Goal: Task Accomplishment & Management: Use online tool/utility

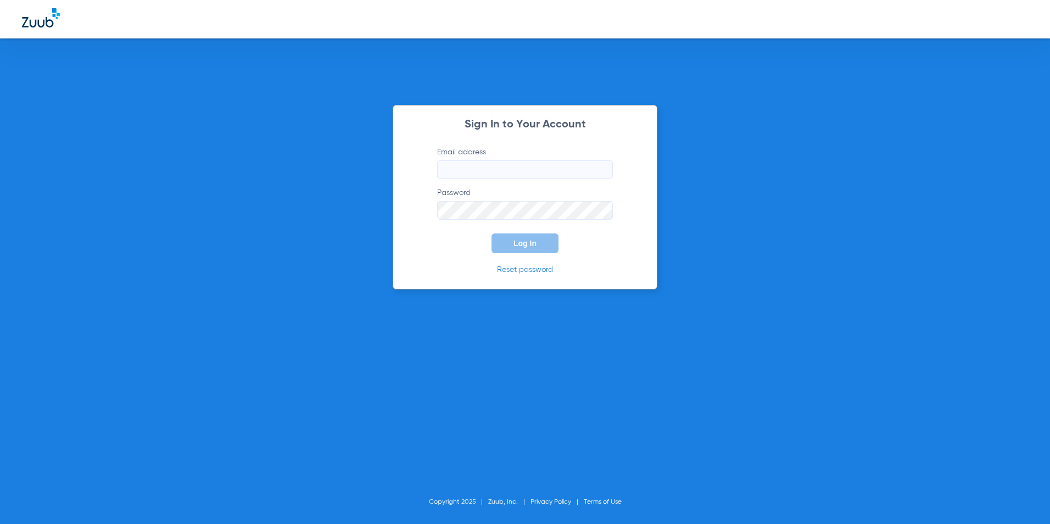
type input "[EMAIL_ADDRESS][DOMAIN_NAME]"
click at [522, 244] on span "Log In" at bounding box center [524, 243] width 23 height 9
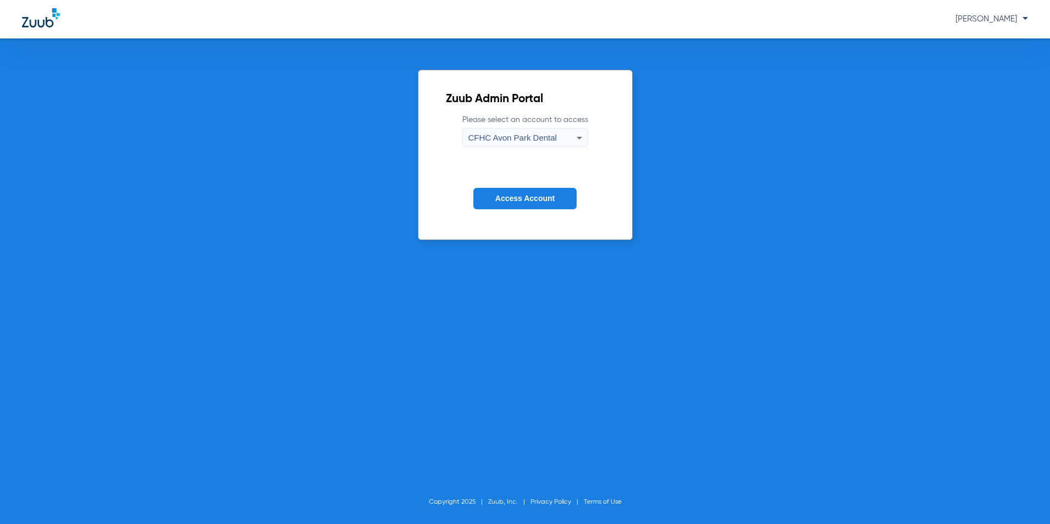
click at [496, 135] on span "CFHC Avon Park Dental" at bounding box center [512, 137] width 88 height 9
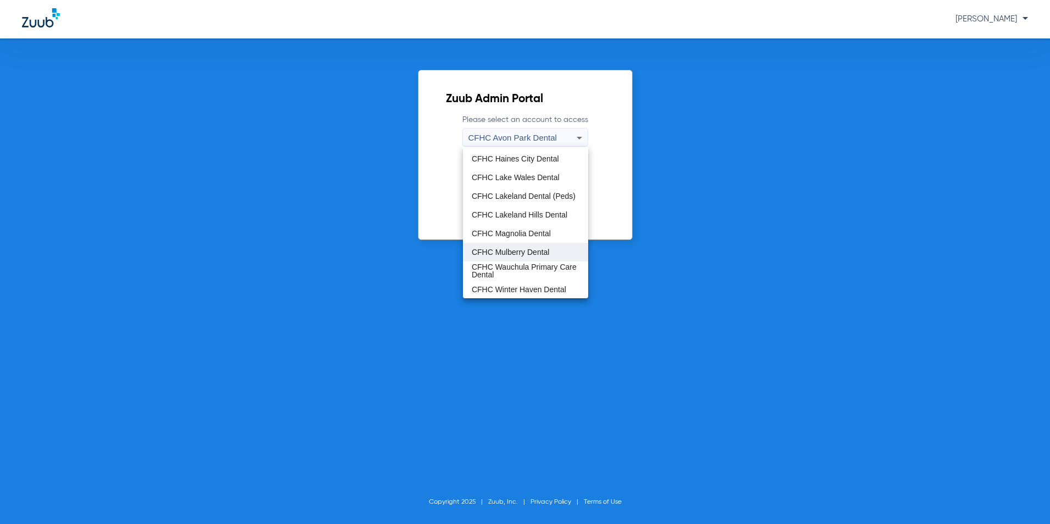
scroll to position [73, 0]
click at [492, 265] on span "CFHC Wauchula Primary Care Dental" at bounding box center [526, 269] width 108 height 15
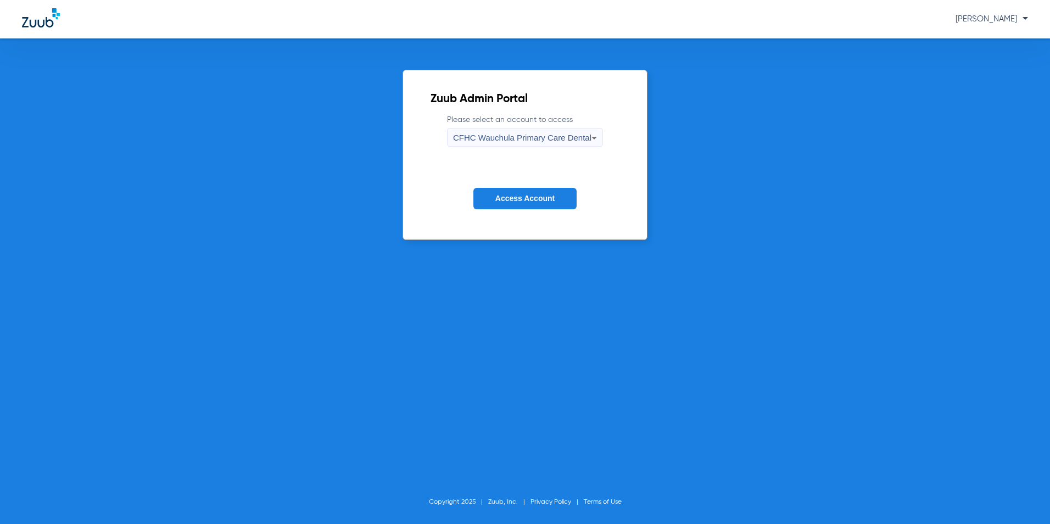
click at [524, 201] on span "Access Account" at bounding box center [524, 198] width 59 height 9
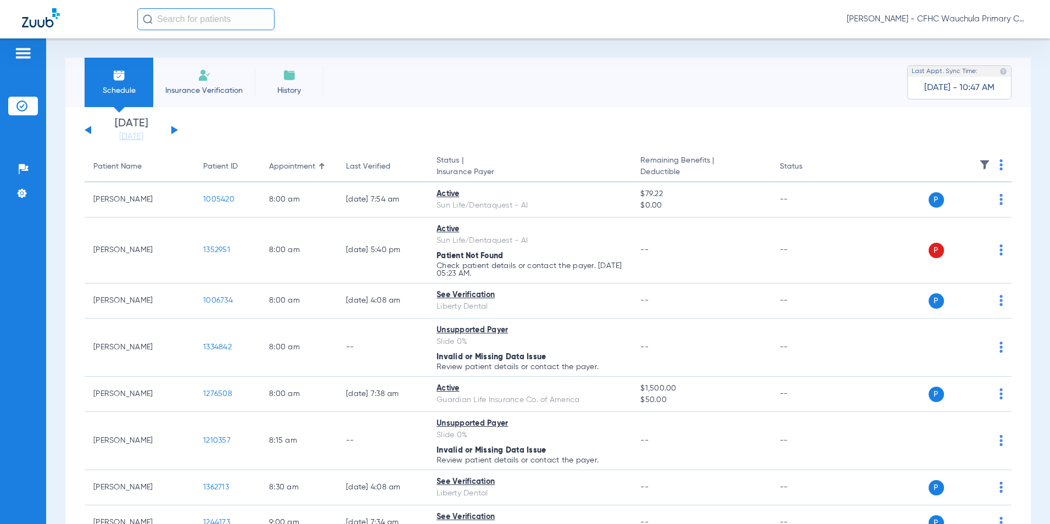
click at [172, 129] on button at bounding box center [174, 130] width 7 height 8
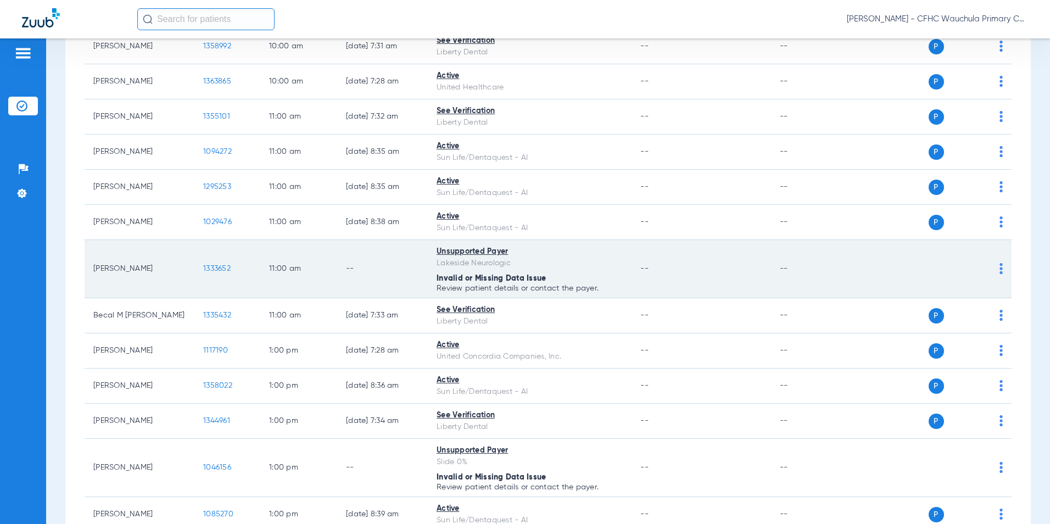
scroll to position [1098, 0]
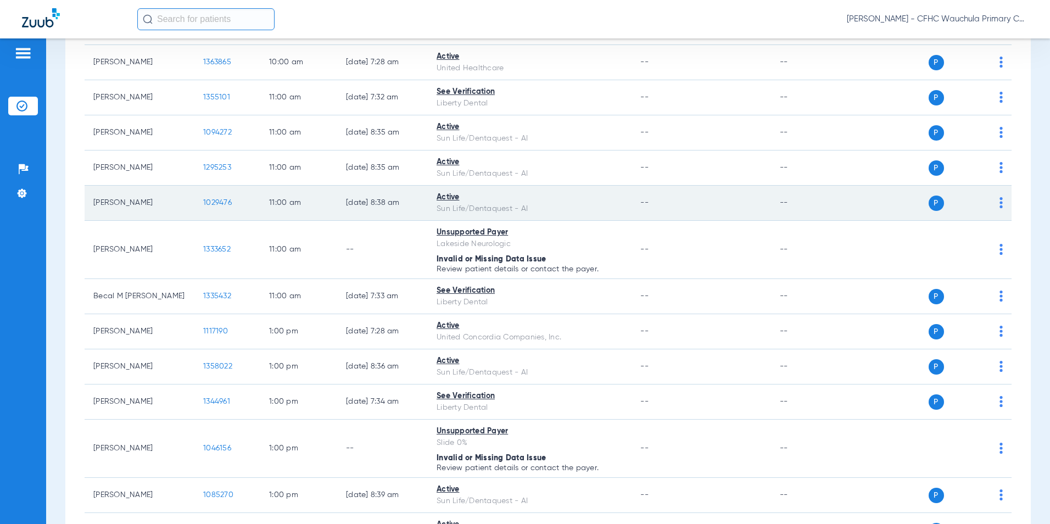
click at [217, 202] on span "1029476" at bounding box center [217, 203] width 29 height 8
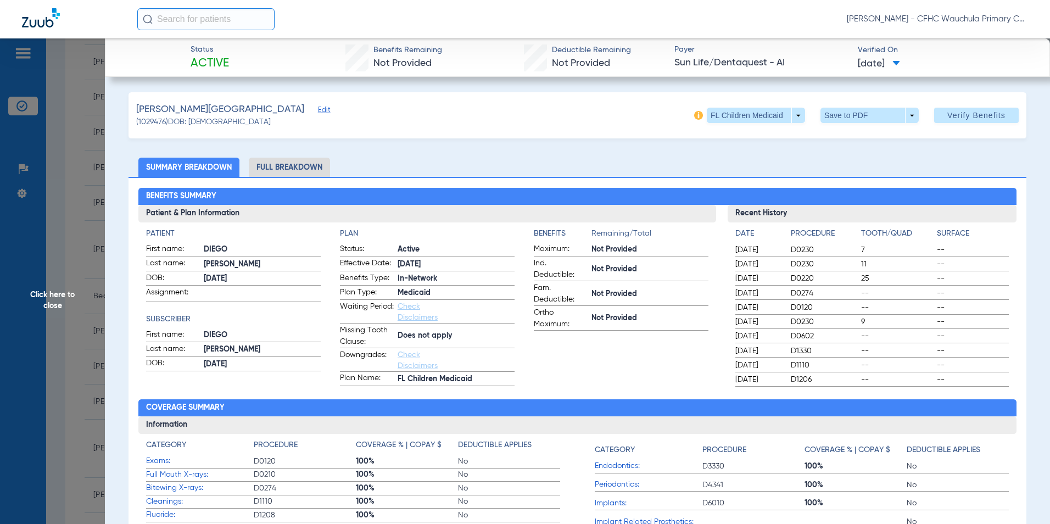
scroll to position [55, 0]
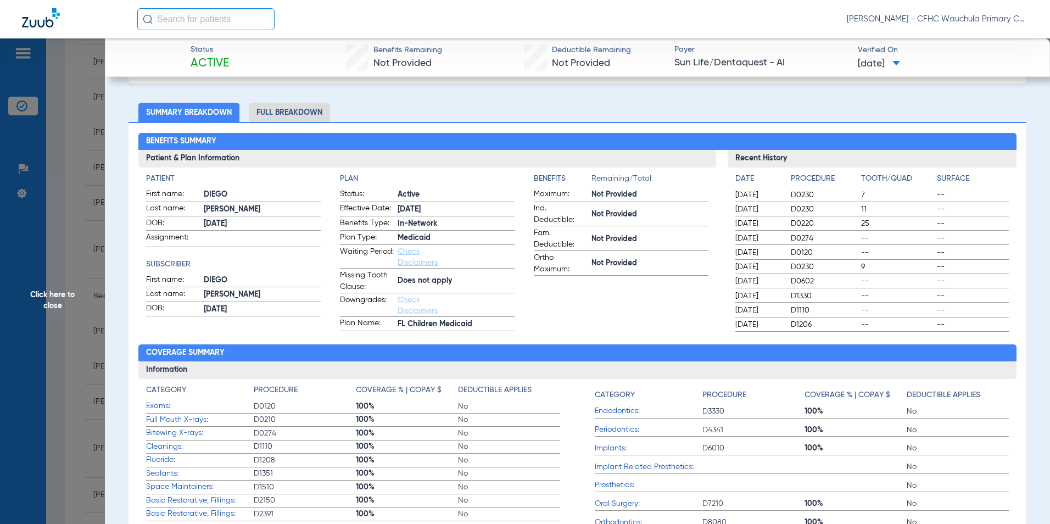
click at [308, 113] on li "Full Breakdown" at bounding box center [289, 112] width 81 height 19
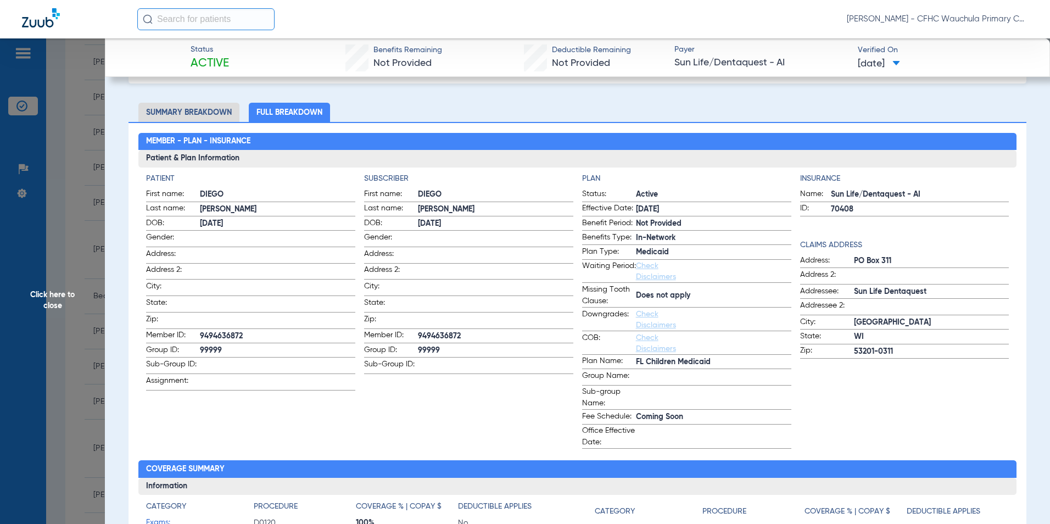
click at [439, 332] on span "9494636872" at bounding box center [495, 336] width 155 height 12
copy span "9494636872"
click at [40, 293] on span "Click here to close" at bounding box center [52, 300] width 105 height 524
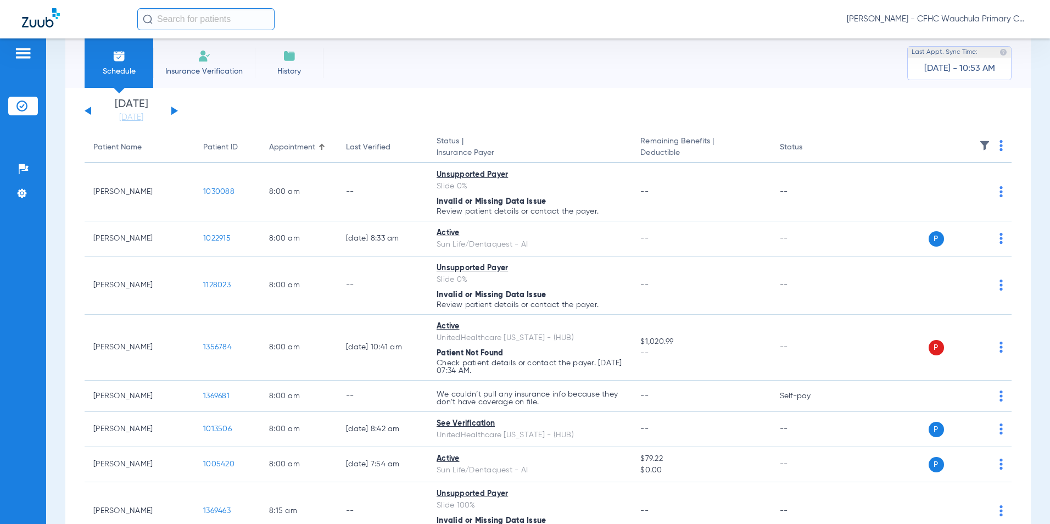
scroll to position [0, 0]
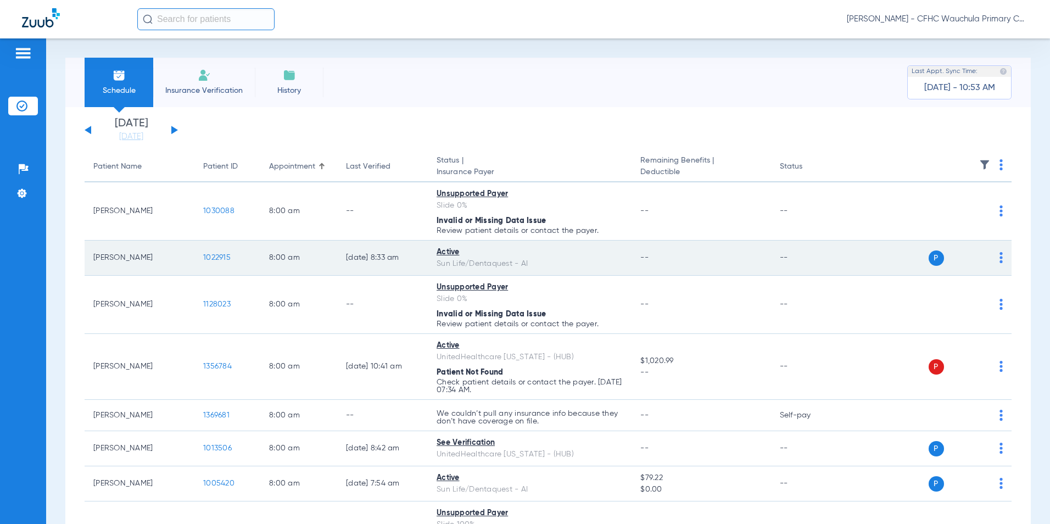
click at [215, 257] on span "1022915" at bounding box center [216, 258] width 27 height 8
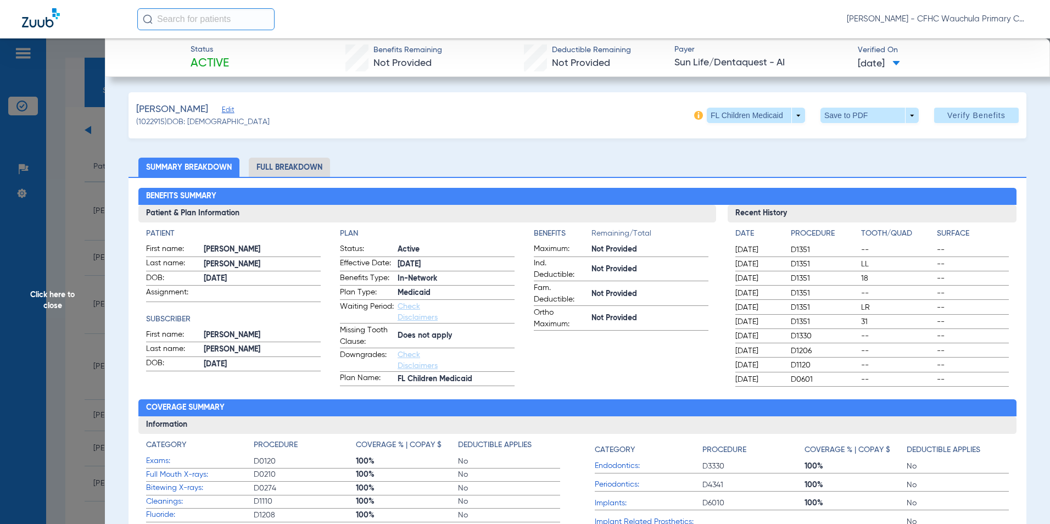
click at [282, 170] on li "Full Breakdown" at bounding box center [289, 167] width 81 height 19
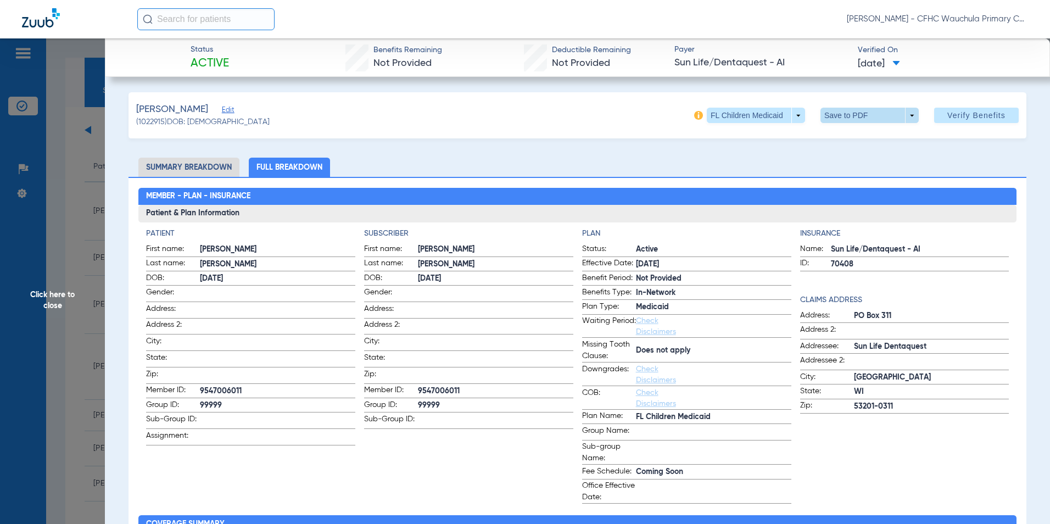
click at [833, 113] on span at bounding box center [869, 115] width 98 height 15
click at [848, 137] on span "Save to PDF" at bounding box center [864, 137] width 43 height 8
click at [45, 305] on span "Click here to close" at bounding box center [52, 300] width 105 height 524
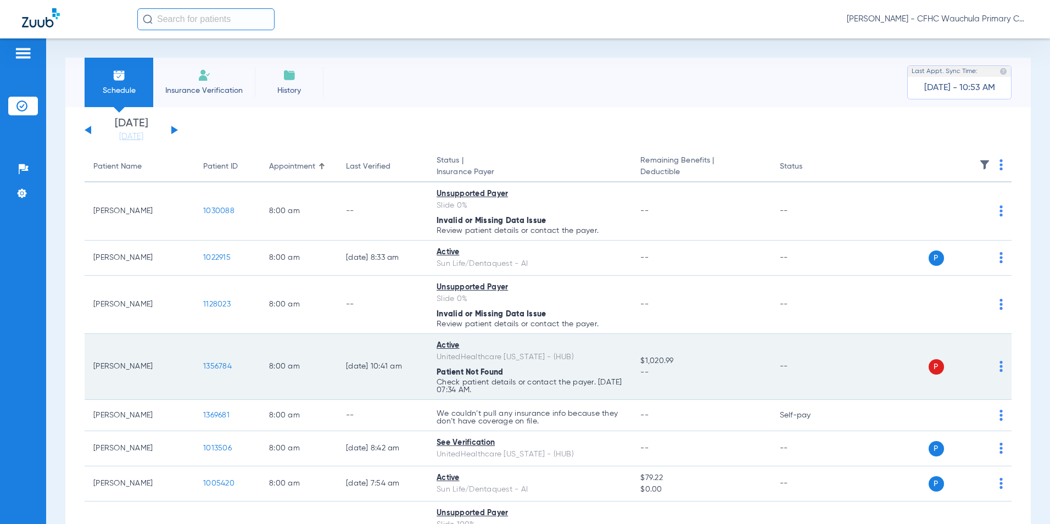
click at [214, 366] on span "1356784" at bounding box center [217, 366] width 29 height 8
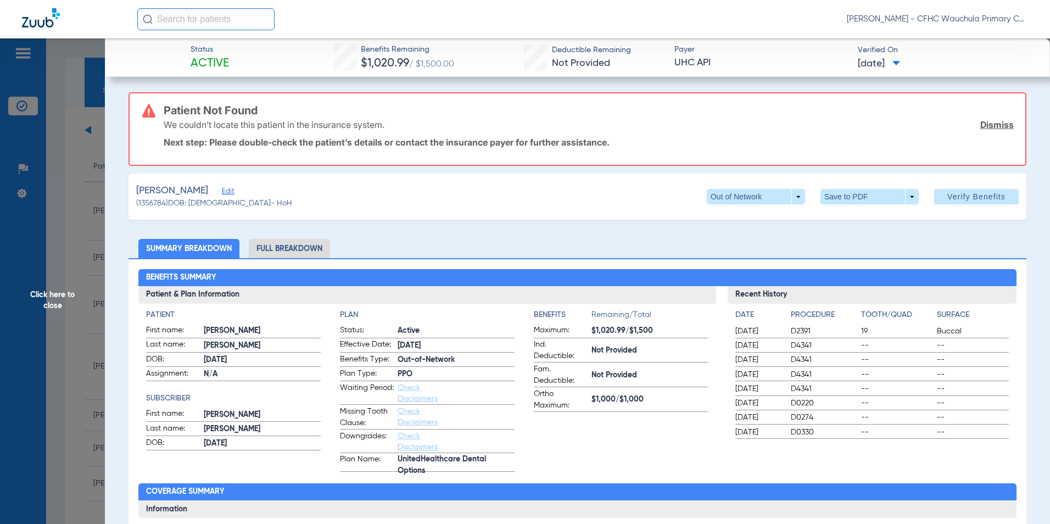
click at [232, 193] on span "Edit" at bounding box center [227, 192] width 10 height 10
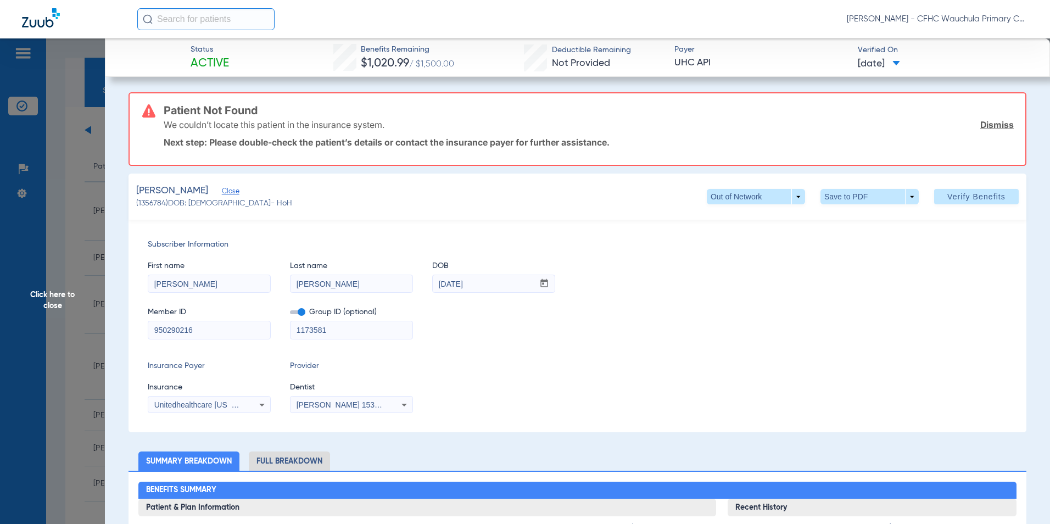
click at [219, 286] on input "[PERSON_NAME]" at bounding box center [209, 284] width 122 height 18
type input "[PERSON_NAME]"
drag, startPoint x: 366, startPoint y: 283, endPoint x: 374, endPoint y: 281, distance: 8.4
click at [367, 283] on input "[PERSON_NAME]" at bounding box center [351, 284] width 122 height 18
type input "[PERSON_NAME]"
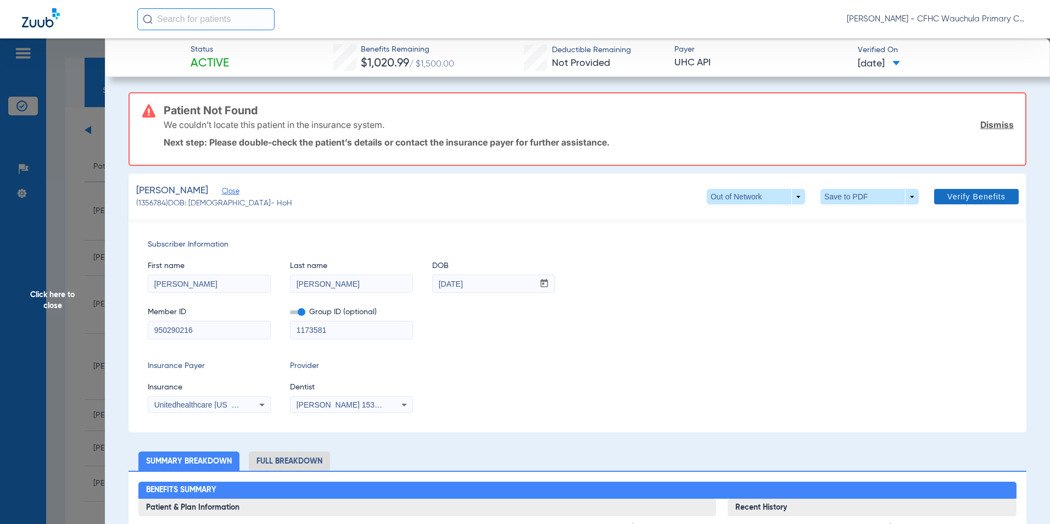
click at [946, 190] on span at bounding box center [976, 196] width 85 height 26
click at [967, 200] on span "Verify Benefits" at bounding box center [976, 196] width 58 height 9
click at [688, 322] on div "Member ID 950290216 Group ID (optional) 1173581" at bounding box center [577, 317] width 859 height 42
click at [574, 345] on div "Subscriber Information First name [PERSON_NAME] Last name [PERSON_NAME] DOB mm …" at bounding box center [577, 326] width 898 height 212
click at [59, 301] on span "Click here to close" at bounding box center [52, 300] width 105 height 524
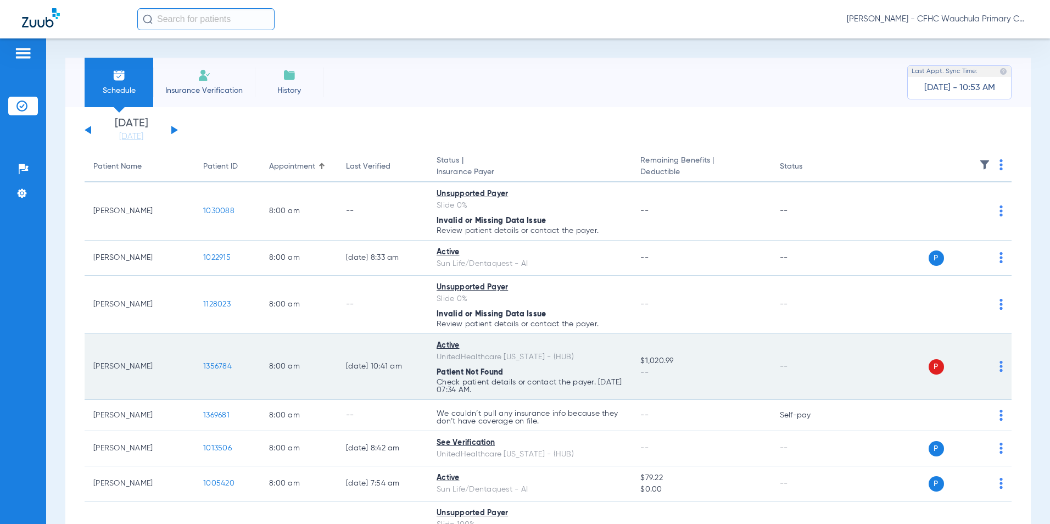
click at [211, 364] on span "1356784" at bounding box center [217, 366] width 29 height 8
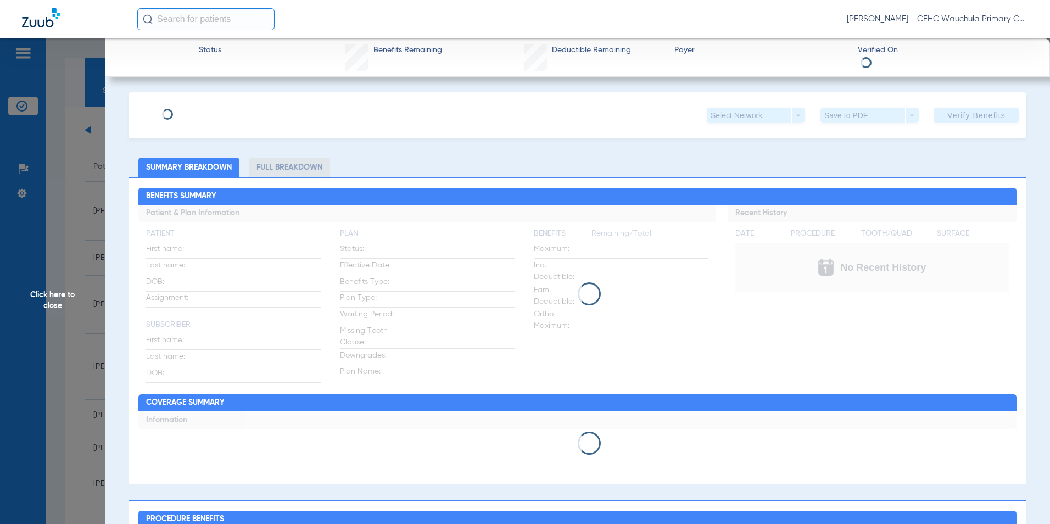
type input "[PERSON_NAME]"
type input "[DATE]"
type input "950290216"
type input "1173581"
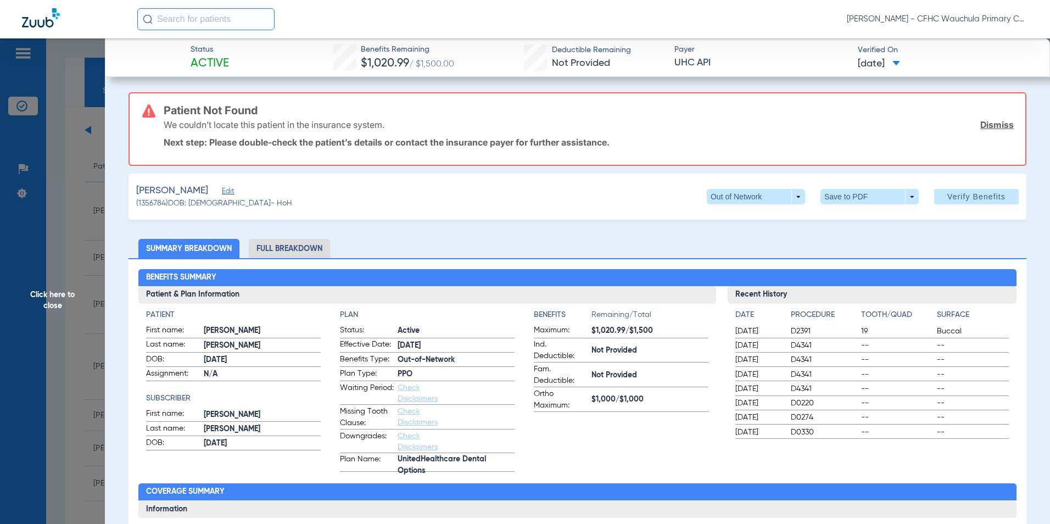
click at [274, 108] on h3 "Patient Not Found" at bounding box center [589, 110] width 850 height 11
click at [232, 193] on span "Edit" at bounding box center [227, 192] width 10 height 10
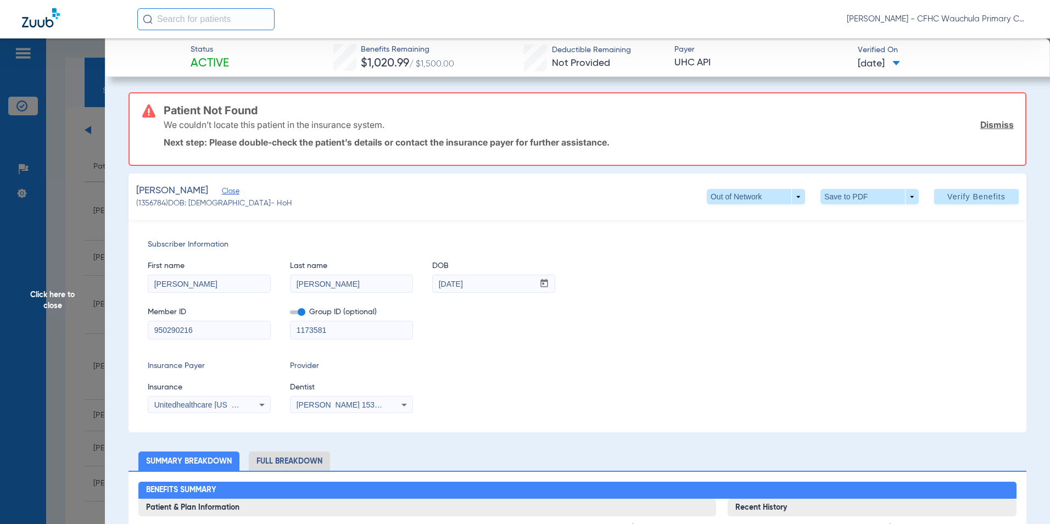
click at [226, 285] on input "[PERSON_NAME]" at bounding box center [209, 284] width 122 height 18
type input "[PERSON_NAME]"
drag, startPoint x: 363, startPoint y: 285, endPoint x: 371, endPoint y: 280, distance: 9.1
click at [363, 285] on input "[PERSON_NAME]" at bounding box center [351, 284] width 122 height 18
type input "[PERSON_NAME]"
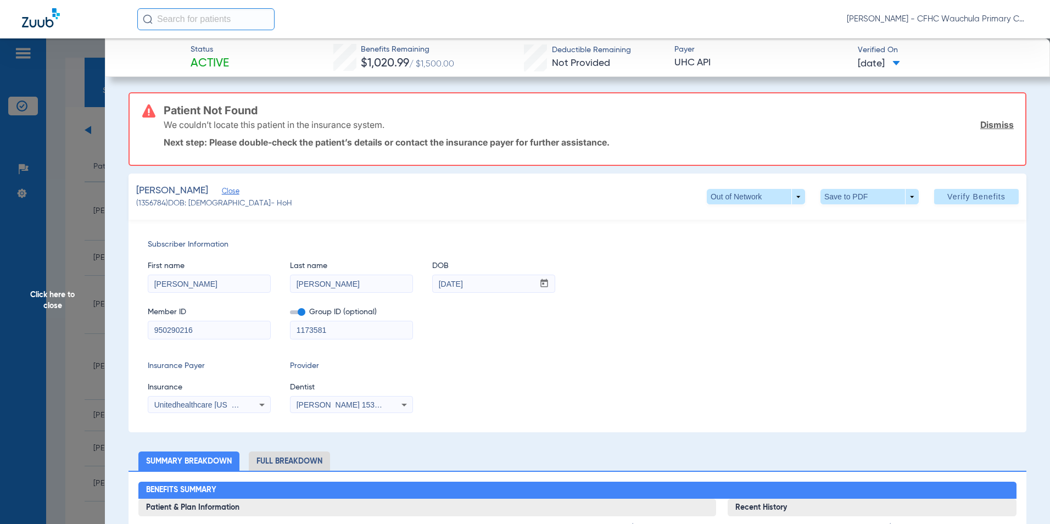
click at [577, 384] on div "Insurance Payer Insurance Unitedhealthcare [US_STATE] - (Hub) Provider Dentist …" at bounding box center [577, 386] width 859 height 53
click at [960, 193] on span "Verify Benefits" at bounding box center [976, 196] width 58 height 9
click at [957, 199] on span "Verify Benefits" at bounding box center [976, 196] width 58 height 9
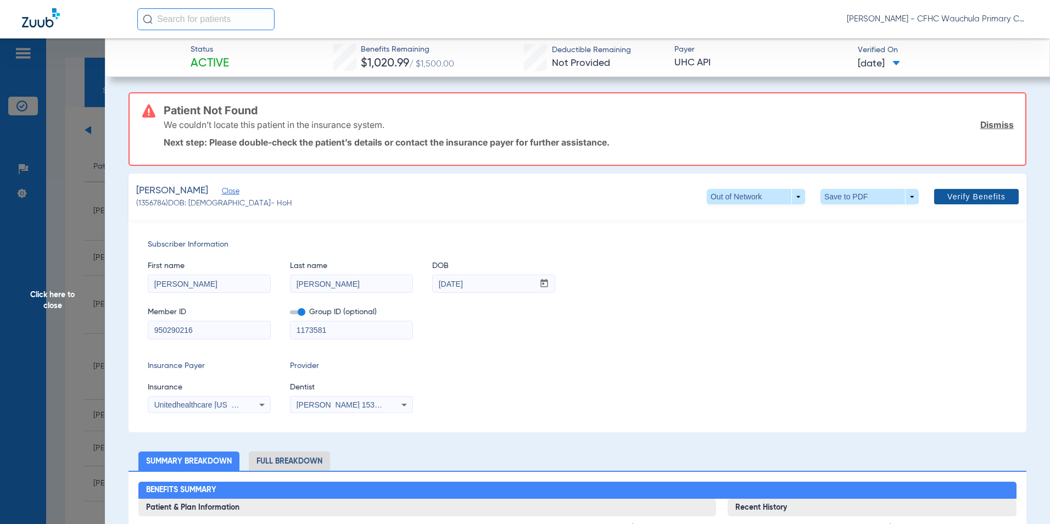
click at [957, 199] on span "Verify Benefits" at bounding box center [976, 196] width 58 height 9
drag, startPoint x: 988, startPoint y: 127, endPoint x: 954, endPoint y: 184, distance: 66.5
click at [988, 127] on link "Dismiss" at bounding box center [996, 124] width 33 height 11
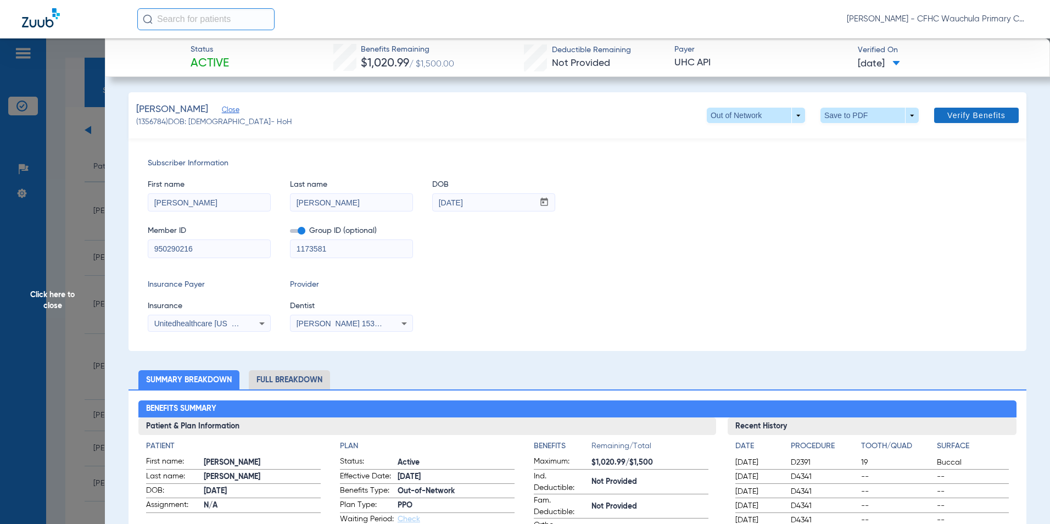
click at [962, 108] on span at bounding box center [976, 115] width 85 height 26
click at [956, 116] on span "Verify Benefits" at bounding box center [976, 115] width 58 height 9
click at [956, 117] on span "Verify Benefits" at bounding box center [976, 115] width 58 height 9
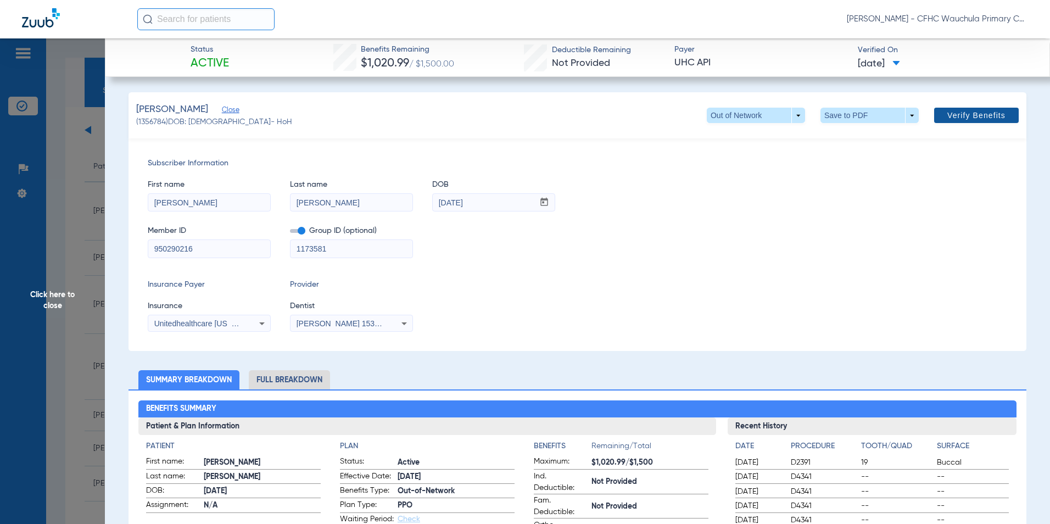
click at [956, 117] on span "Verify Benefits" at bounding box center [976, 115] width 58 height 9
drag, startPoint x: 956, startPoint y: 117, endPoint x: 770, endPoint y: 231, distance: 217.3
click at [955, 117] on span "Verify Benefits" at bounding box center [976, 115] width 58 height 9
click at [745, 248] on div "Member ID 950290216 Group ID (optional) 1173581" at bounding box center [577, 236] width 859 height 42
click at [190, 333] on div "Subscriber Information First name [PERSON_NAME] Last name [PERSON_NAME] DOB mm …" at bounding box center [577, 244] width 898 height 212
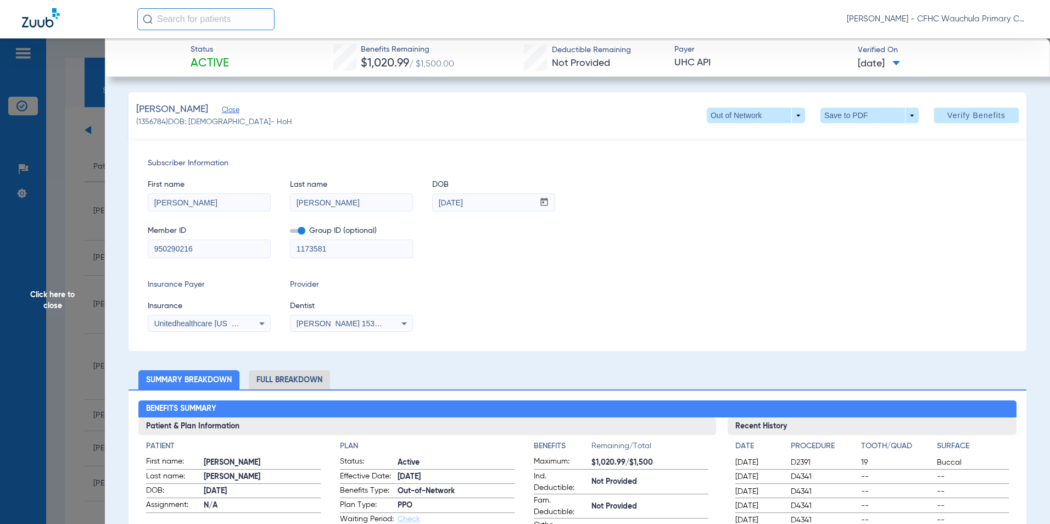
click at [208, 322] on span "Unitedhealthcare [US_STATE] - (Hub)" at bounding box center [218, 323] width 129 height 9
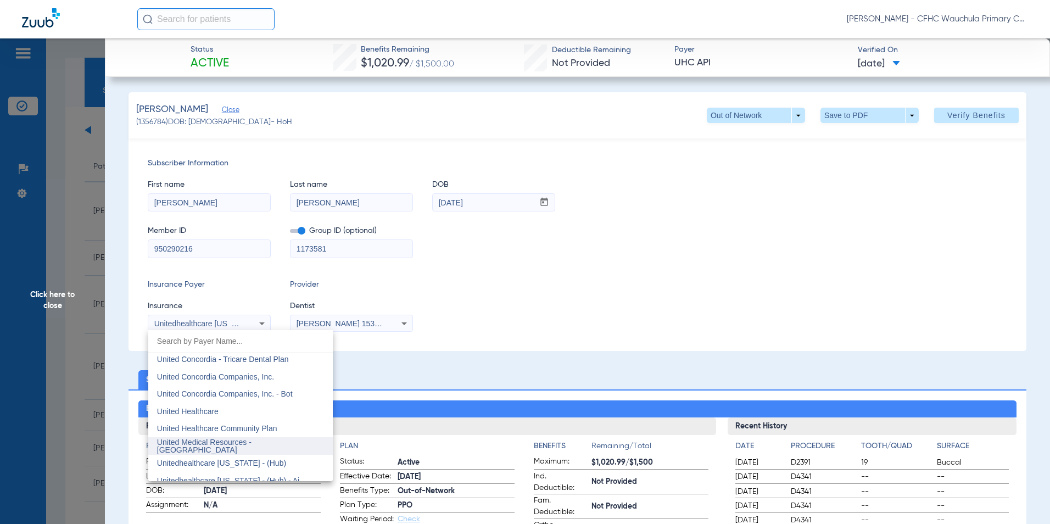
scroll to position [6554, 0]
click at [220, 397] on mat-option "United Healthcare" at bounding box center [240, 395] width 184 height 18
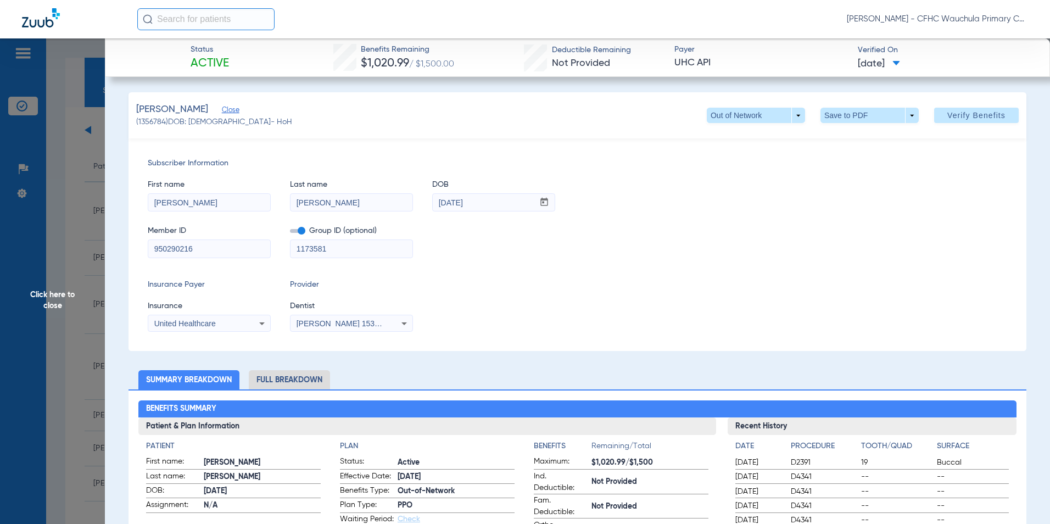
drag, startPoint x: 657, startPoint y: 266, endPoint x: 745, endPoint y: 225, distance: 97.5
click at [659, 265] on div "Subscriber Information First name [PERSON_NAME] Last name [PERSON_NAME] DOB mm …" at bounding box center [577, 244] width 898 height 212
click at [980, 109] on span at bounding box center [976, 115] width 85 height 26
click at [968, 115] on span "Verify Benefits" at bounding box center [976, 115] width 58 height 9
click at [967, 116] on span "Verify Benefits" at bounding box center [976, 115] width 58 height 9
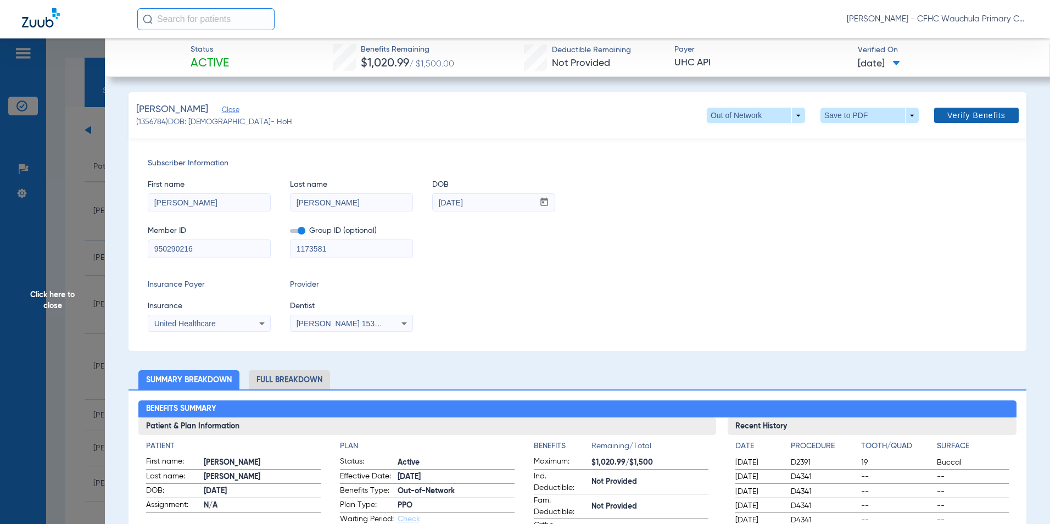
click at [967, 116] on span "Verify Benefits" at bounding box center [976, 115] width 58 height 9
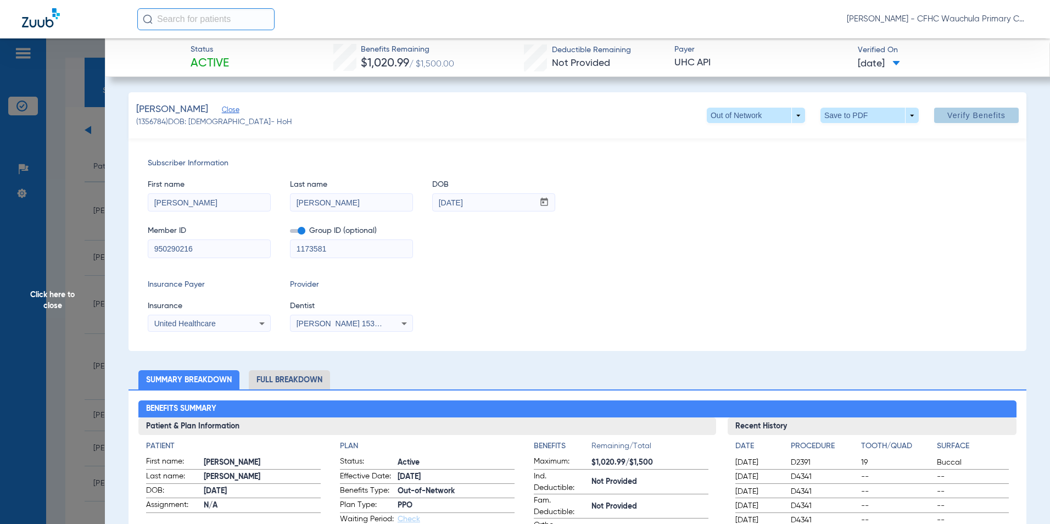
click at [747, 278] on div "Subscriber Information First name [PERSON_NAME] Last name [PERSON_NAME] DOB mm …" at bounding box center [577, 244] width 898 height 212
click at [295, 233] on label at bounding box center [297, 231] width 15 height 12
click at [290, 233] on input "checkbox" at bounding box center [290, 233] width 0 height 0
click at [295, 233] on span at bounding box center [297, 231] width 15 height 4
click at [290, 233] on input "checkbox" at bounding box center [290, 233] width 0 height 0
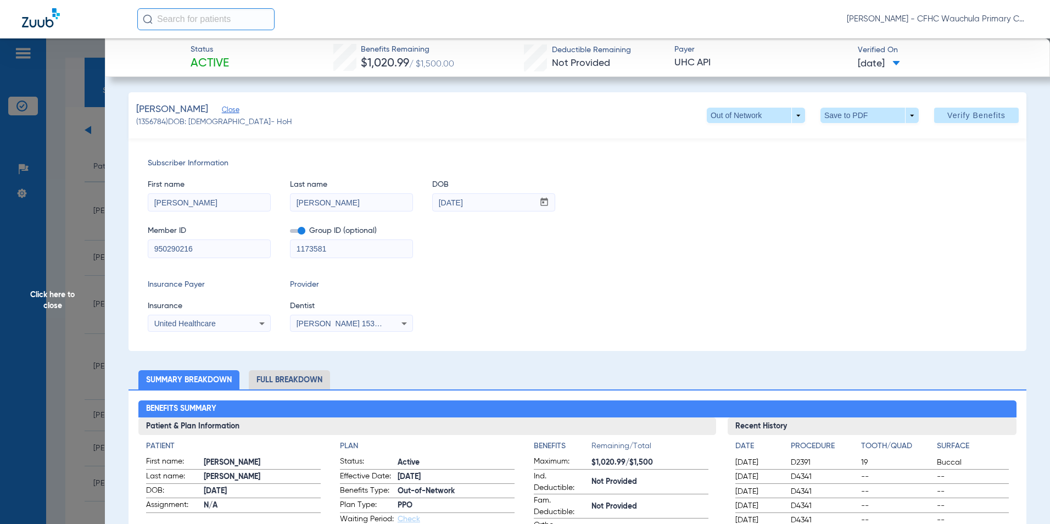
click at [293, 232] on span at bounding box center [297, 231] width 15 height 4
click at [290, 233] on input "checkbox" at bounding box center [290, 233] width 0 height 0
click at [950, 112] on span "Verify Benefits" at bounding box center [976, 115] width 58 height 9
click at [825, 216] on div "Member ID 950290216 Group ID (optional) 1173581" at bounding box center [577, 236] width 859 height 42
drag, startPoint x: 963, startPoint y: 114, endPoint x: 930, endPoint y: 189, distance: 81.6
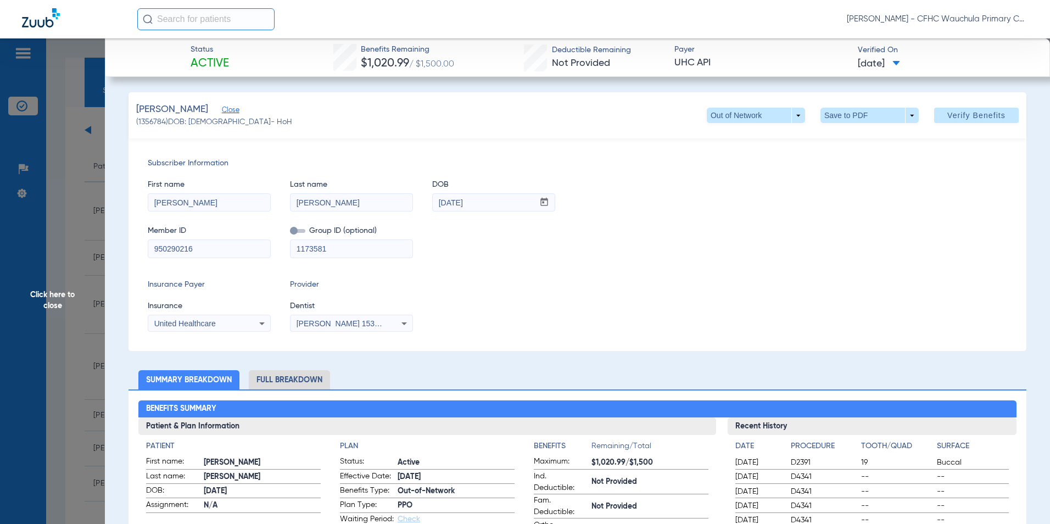
click at [963, 114] on span "Verify Benefits" at bounding box center [976, 115] width 58 height 9
click at [672, 232] on div "Member ID 950290216 Group ID (optional) 1173581" at bounding box center [577, 236] width 859 height 42
click at [44, 299] on span "Click here to close" at bounding box center [52, 300] width 105 height 524
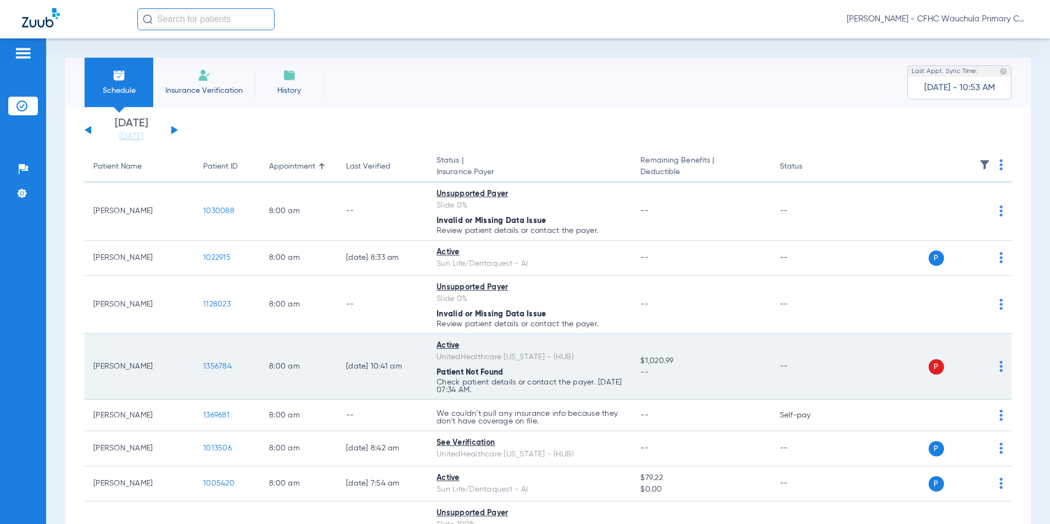
click at [203, 366] on td "1356784" at bounding box center [227, 367] width 66 height 66
click at [221, 368] on span "1356784" at bounding box center [217, 366] width 29 height 8
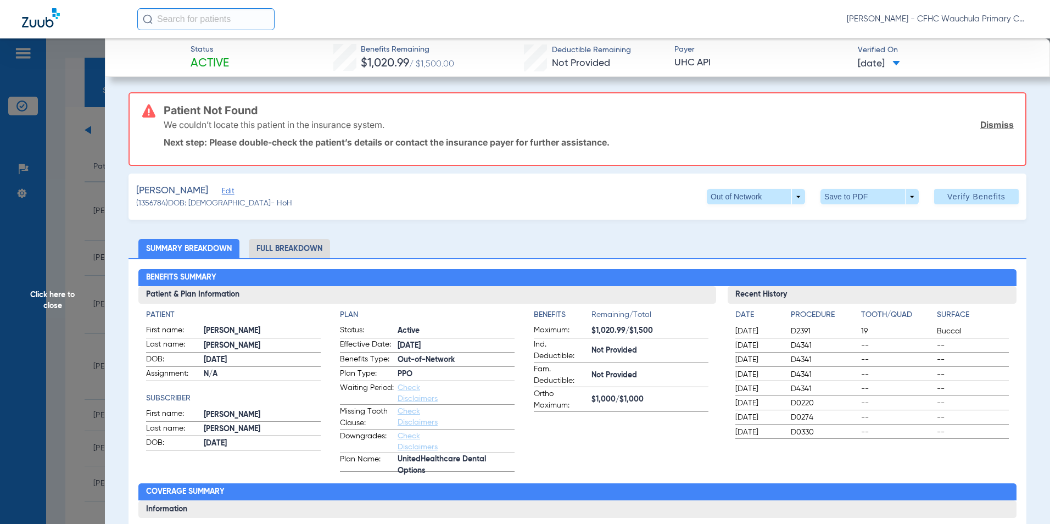
drag, startPoint x: 273, startPoint y: 192, endPoint x: 332, endPoint y: 198, distance: 59.0
click at [232, 192] on span "Edit" at bounding box center [227, 192] width 10 height 10
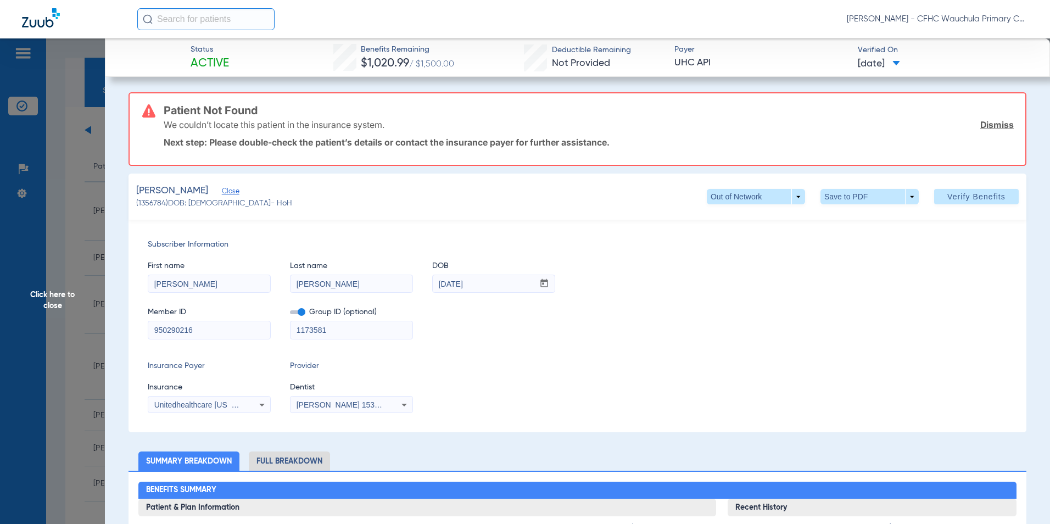
drag, startPoint x: 221, startPoint y: 283, endPoint x: 175, endPoint y: 284, distance: 46.1
click at [176, 285] on input "[PERSON_NAME]" at bounding box center [209, 284] width 122 height 18
type input "[PERSON_NAME]"
click at [368, 285] on input "[PERSON_NAME]" at bounding box center [351, 284] width 122 height 18
type input "[PERSON_NAME]"
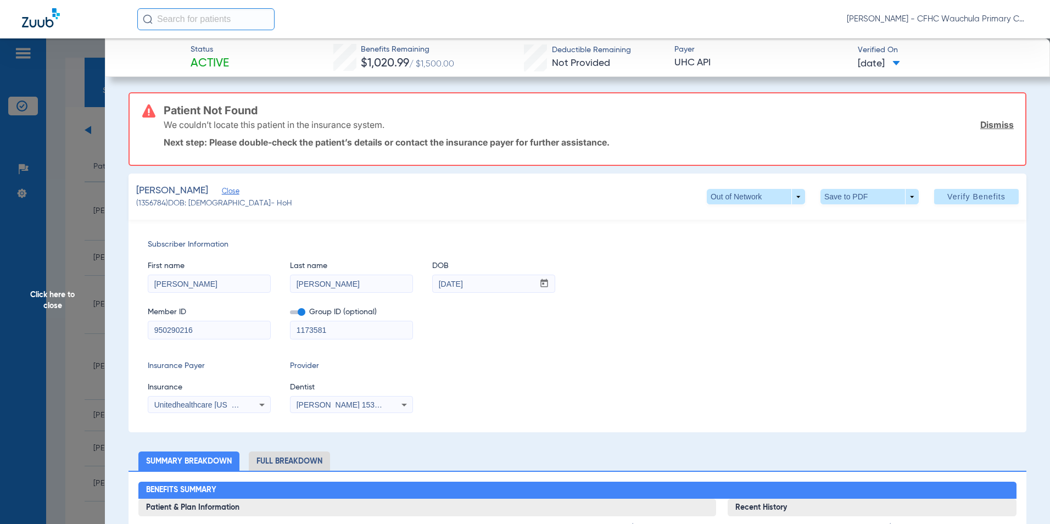
click at [529, 349] on div "Subscriber Information First name [PERSON_NAME] Last name [PERSON_NAME] DOB mm …" at bounding box center [577, 326] width 898 height 212
click at [955, 195] on span "Verify Benefits" at bounding box center [976, 196] width 58 height 9
click at [961, 192] on span "Verify Benefits" at bounding box center [976, 196] width 58 height 9
drag, startPoint x: 993, startPoint y: 126, endPoint x: 951, endPoint y: 180, distance: 67.7
click at [993, 126] on link "Dismiss" at bounding box center [996, 124] width 33 height 11
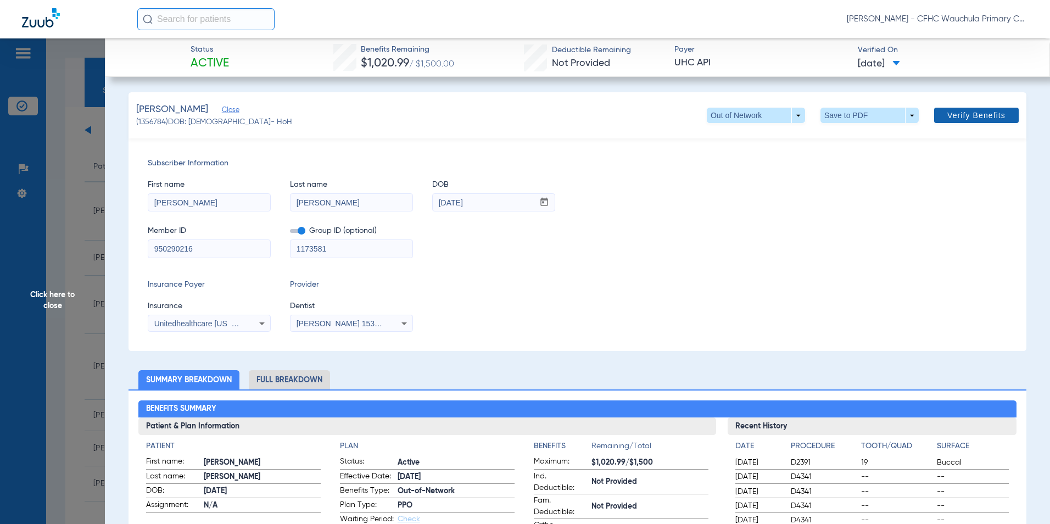
click at [964, 114] on span "Verify Benefits" at bounding box center [976, 115] width 58 height 9
click at [963, 115] on span "Verify Benefits" at bounding box center [976, 115] width 58 height 9
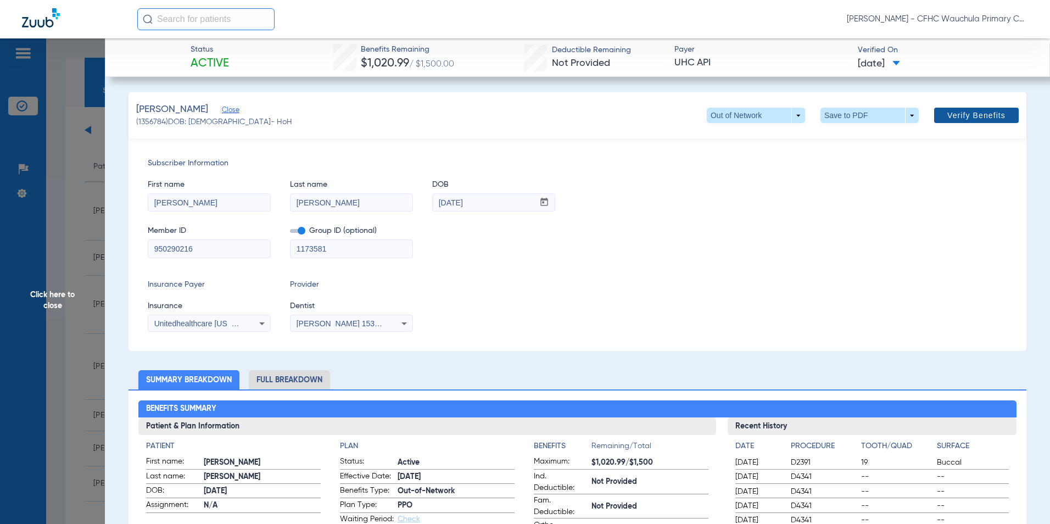
click at [963, 115] on span "Verify Benefits" at bounding box center [976, 115] width 58 height 9
click at [49, 293] on span "Click here to close" at bounding box center [52, 300] width 105 height 524
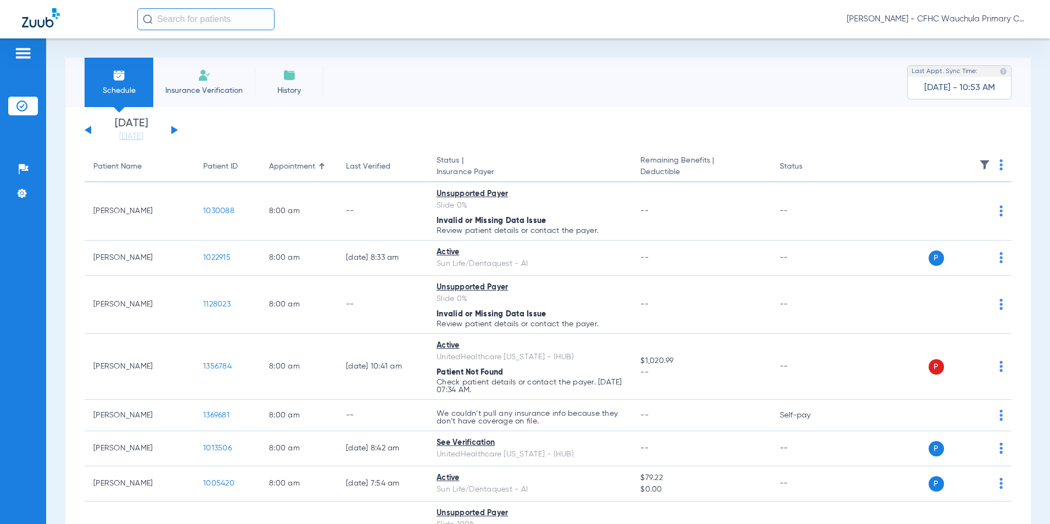
drag, startPoint x: 171, startPoint y: 15, endPoint x: 229, endPoint y: 20, distance: 57.9
click at [171, 15] on input "text" at bounding box center [205, 19] width 137 height 22
type input "[PERSON_NAME]"
drag, startPoint x: 234, startPoint y: 18, endPoint x: 181, endPoint y: 21, distance: 53.3
click at [181, 21] on input "[PERSON_NAME]" at bounding box center [205, 19] width 137 height 22
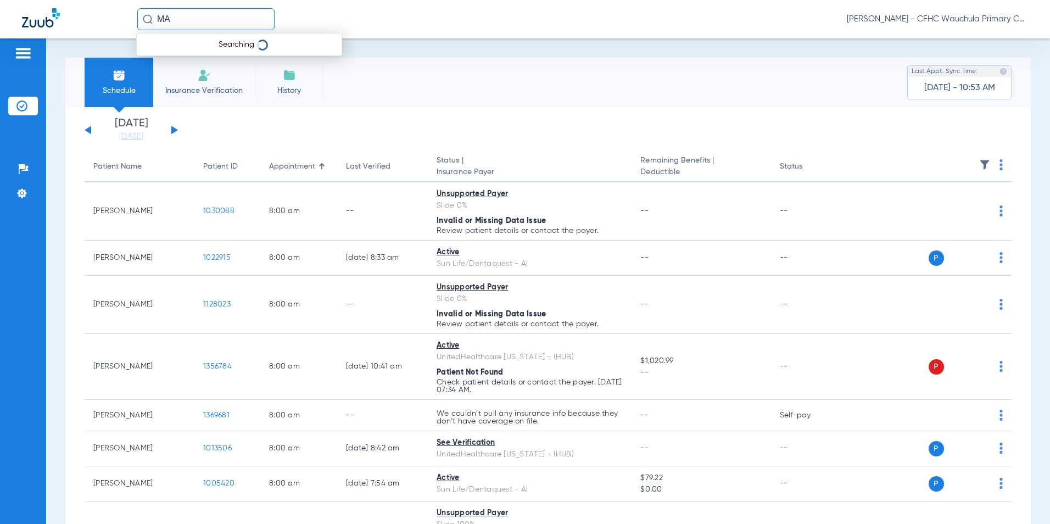
type input "M"
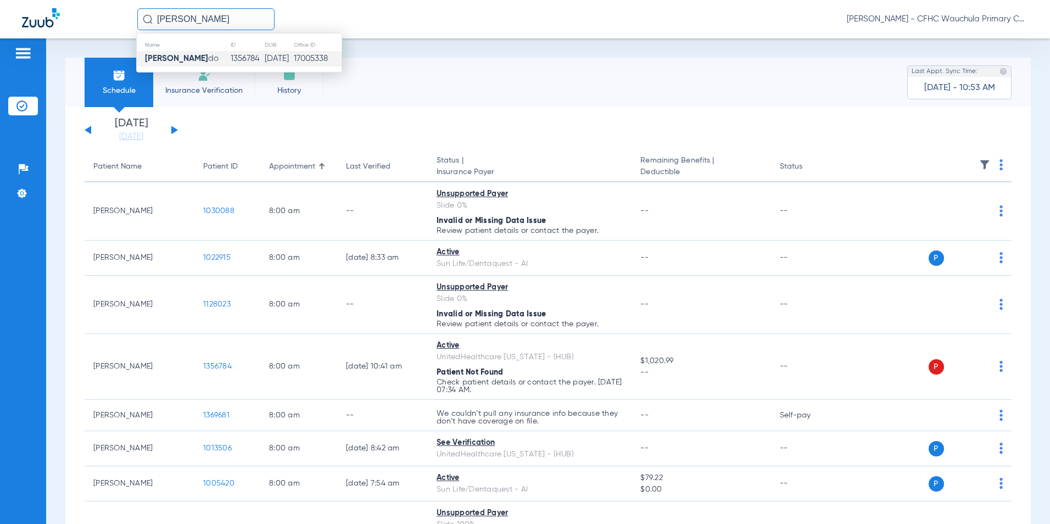
type input "[PERSON_NAME]"
click at [218, 62] on span "[PERSON_NAME] do" at bounding box center [182, 58] width 74 height 8
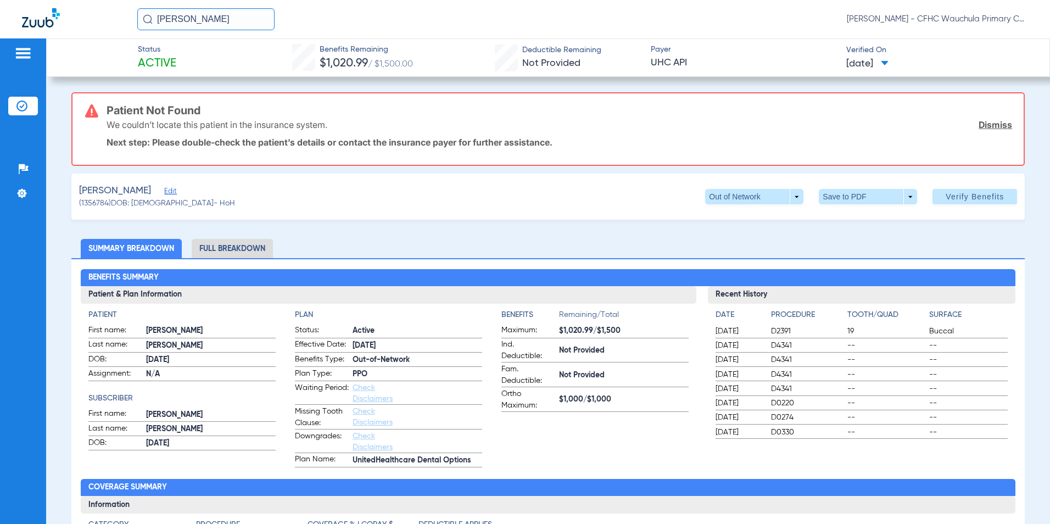
click at [174, 192] on span "Edit" at bounding box center [169, 192] width 10 height 10
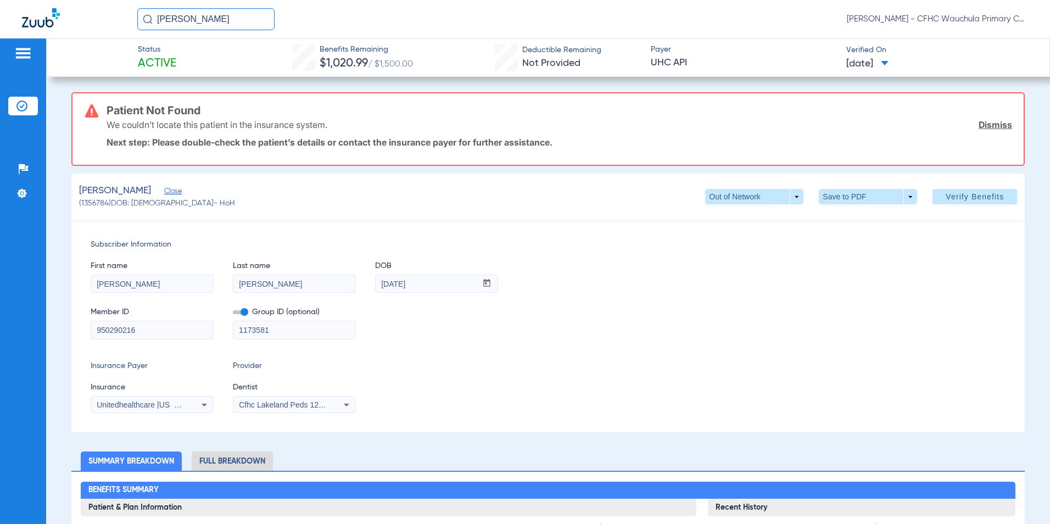
drag, startPoint x: 158, startPoint y: 285, endPoint x: 117, endPoint y: 286, distance: 40.6
click at [119, 287] on input "[PERSON_NAME]" at bounding box center [152, 284] width 122 height 18
type input "[PERSON_NAME]"
click at [314, 286] on input "[PERSON_NAME]" at bounding box center [294, 284] width 122 height 18
type input "[PERSON_NAME]"
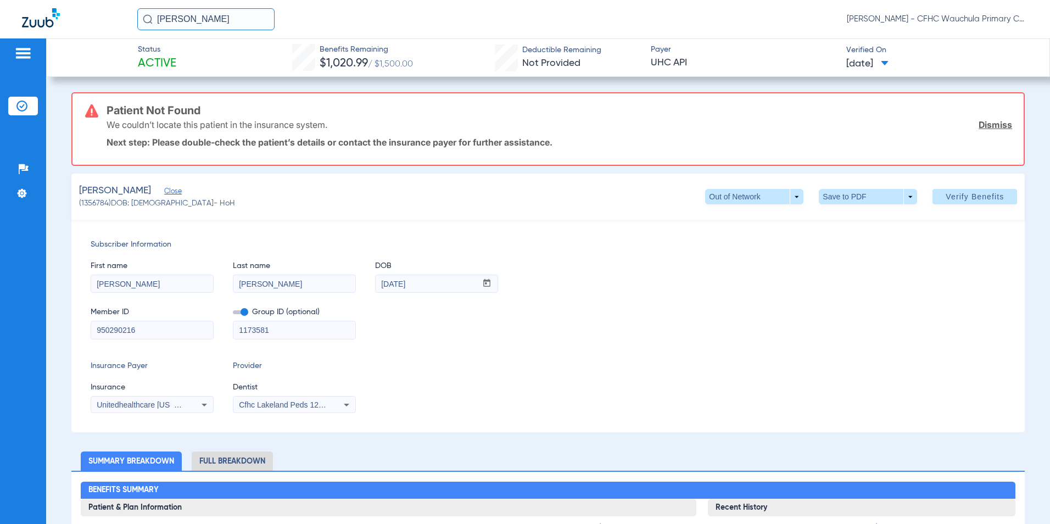
click at [505, 367] on div "Insurance Payer Insurance Unitedhealthcare [US_STATE] - (Hub) Provider Dentist …" at bounding box center [548, 386] width 915 height 53
click at [982, 197] on span "Verify Benefits" at bounding box center [974, 196] width 58 height 9
click at [952, 199] on span "Verify Benefits" at bounding box center [974, 196] width 58 height 9
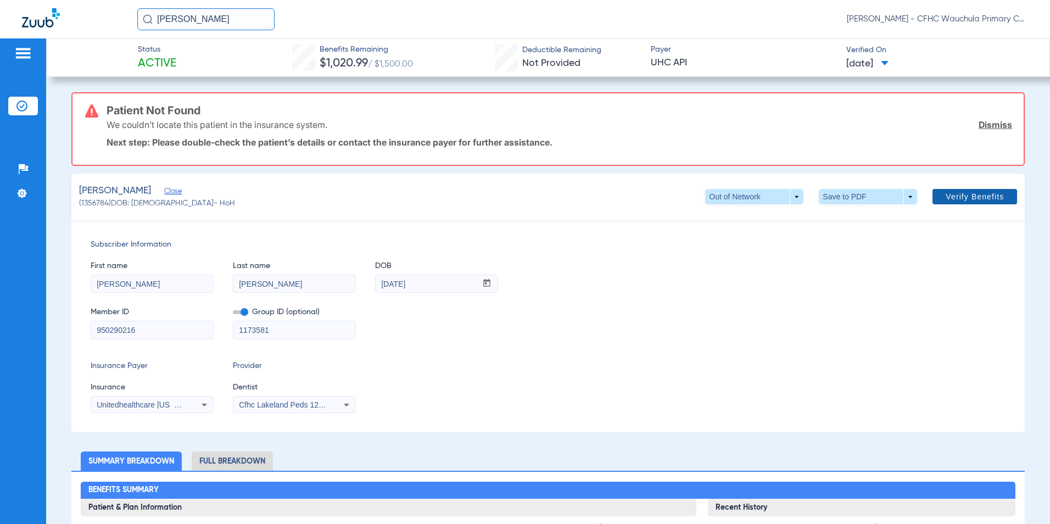
click at [952, 199] on span "Verify Benefits" at bounding box center [974, 196] width 58 height 9
click at [996, 125] on link "Dismiss" at bounding box center [994, 124] width 33 height 11
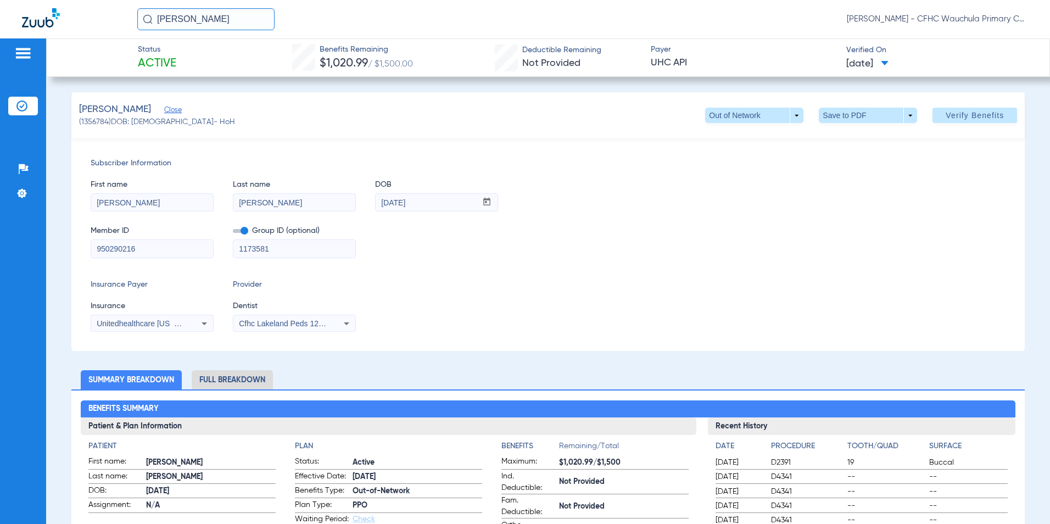
click at [318, 327] on span "Cfhc Lakeland Peds 1205336690" at bounding box center [296, 323] width 114 height 9
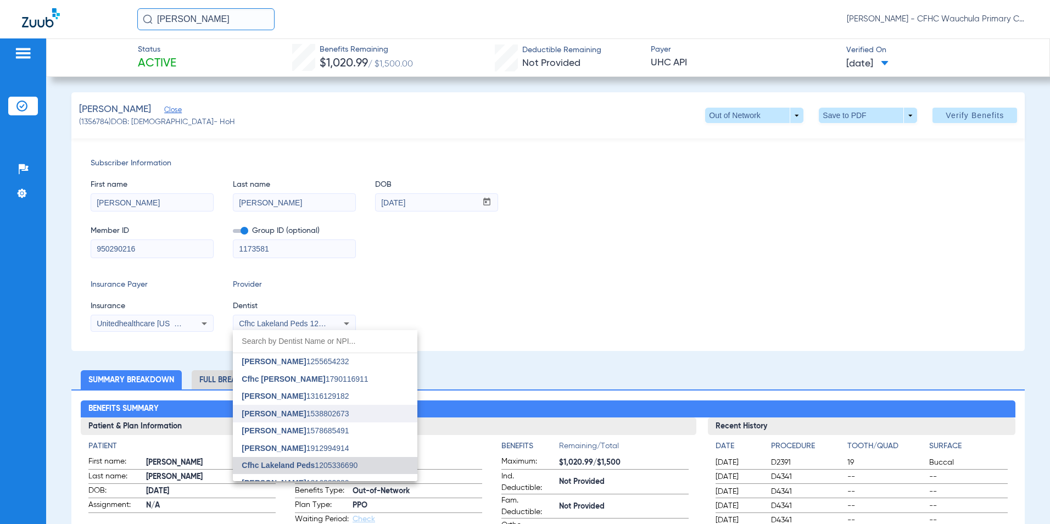
click at [295, 416] on span "[PERSON_NAME]" at bounding box center [274, 413] width 64 height 9
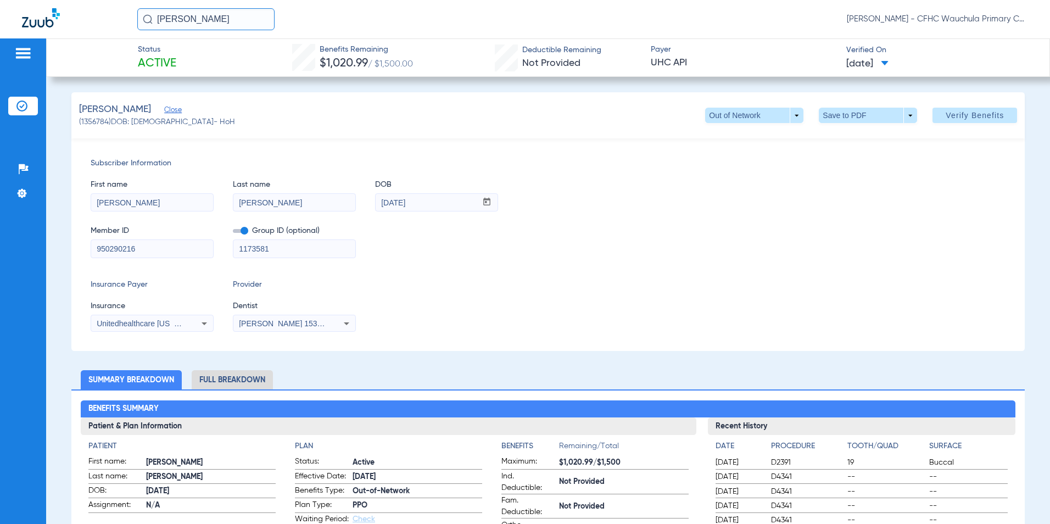
drag, startPoint x: 487, startPoint y: 317, endPoint x: 529, endPoint y: 295, distance: 47.1
click at [488, 317] on div "Insurance Payer Insurance Unitedhealthcare [US_STATE] - (Hub) Provider Dentist …" at bounding box center [548, 305] width 915 height 53
click at [147, 324] on span "Unitedhealthcare [US_STATE] - (Hub)" at bounding box center [161, 323] width 129 height 9
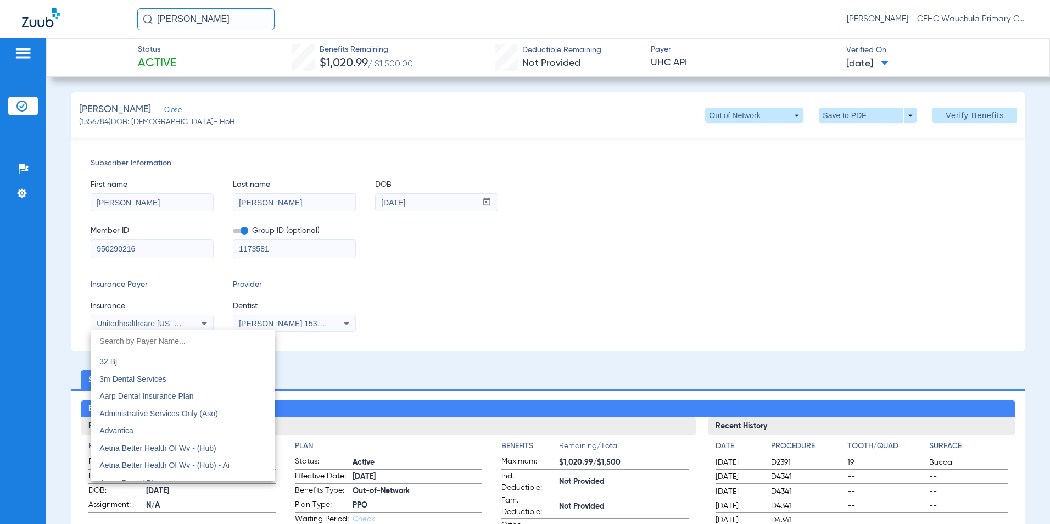
scroll to position [7049, 0]
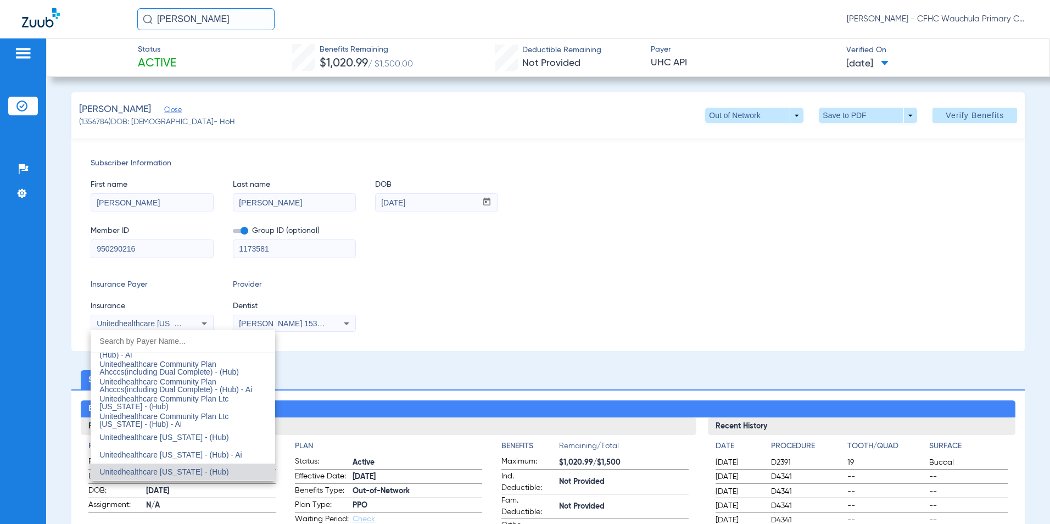
click at [165, 469] on span "Unitedhealthcare [US_STATE] - (Hub)" at bounding box center [163, 471] width 129 height 9
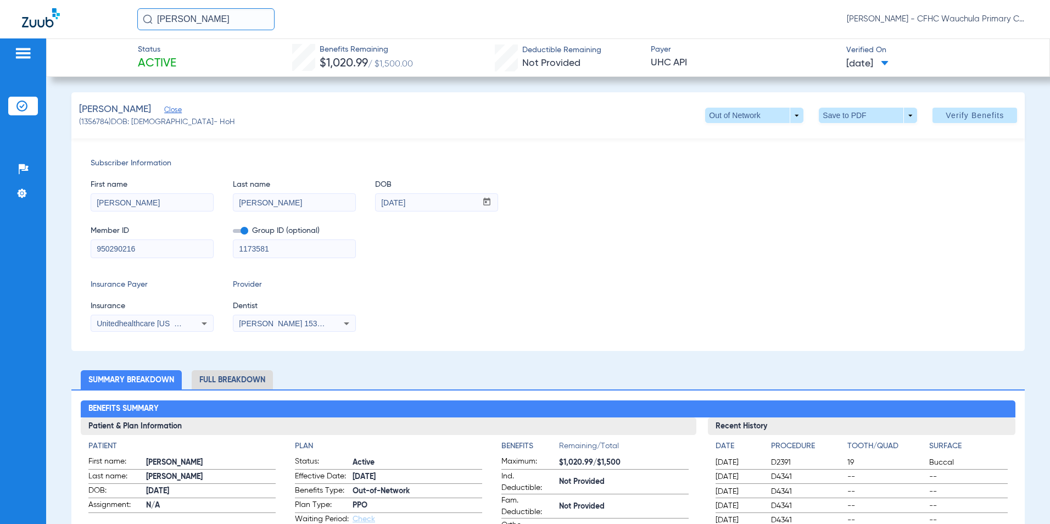
drag, startPoint x: 530, startPoint y: 269, endPoint x: 540, endPoint y: 264, distance: 11.5
click at [536, 266] on div "Subscriber Information First name [PERSON_NAME] Last name [PERSON_NAME] DOB mm …" at bounding box center [548, 244] width 954 height 212
click at [955, 114] on span "Verify Benefits" at bounding box center [974, 115] width 58 height 9
click at [954, 116] on span "Verify Benefits" at bounding box center [974, 115] width 58 height 9
click at [955, 116] on span "Verify Benefits" at bounding box center [974, 115] width 58 height 9
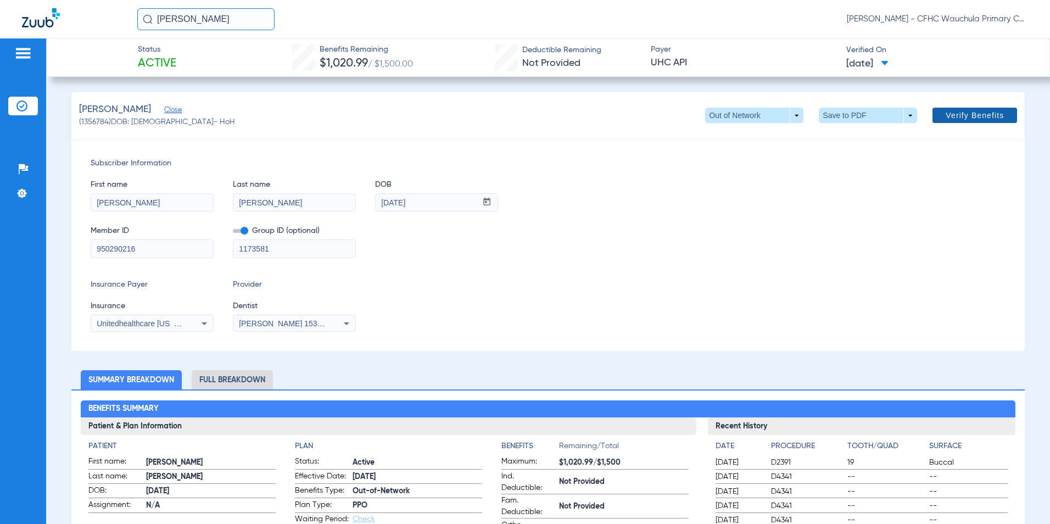
click at [955, 116] on span "Verify Benefits" at bounding box center [974, 115] width 58 height 9
click at [955, 117] on span "Verify Benefits" at bounding box center [974, 115] width 58 height 9
click at [945, 117] on span "Verify Benefits" at bounding box center [974, 115] width 58 height 9
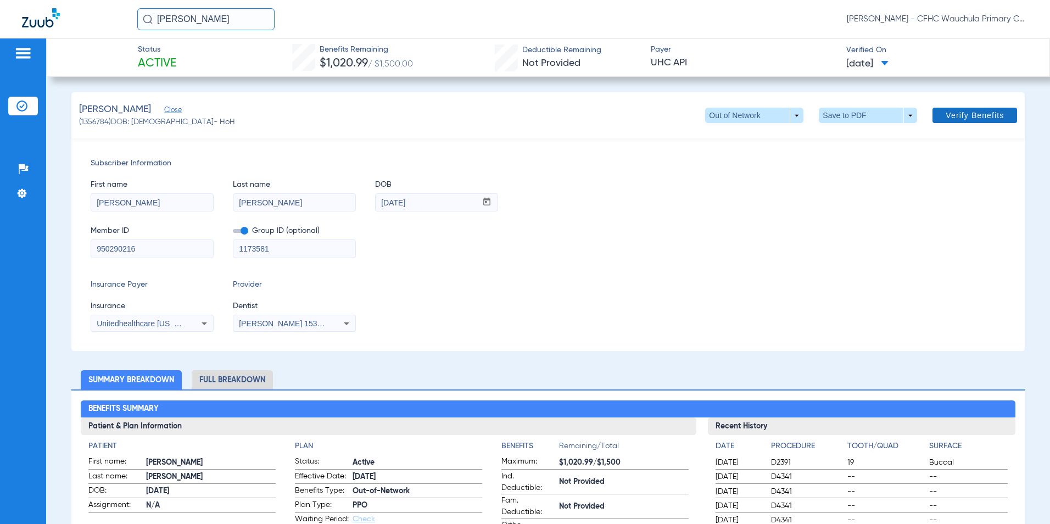
click at [945, 117] on span "Verify Benefits" at bounding box center [974, 115] width 58 height 9
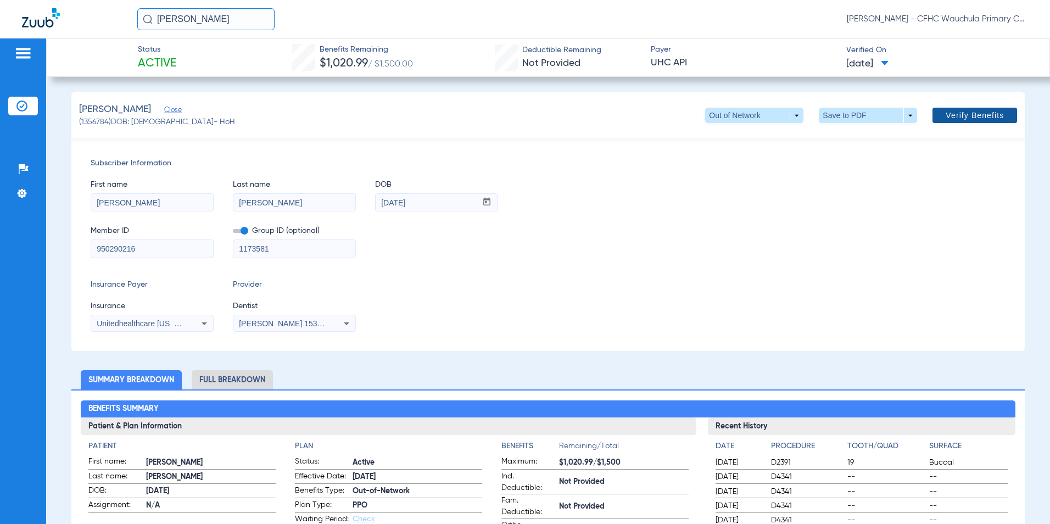
click at [945, 117] on span "Verify Benefits" at bounding box center [974, 115] width 58 height 9
click at [945, 115] on span "Verify Benefits" at bounding box center [974, 115] width 58 height 9
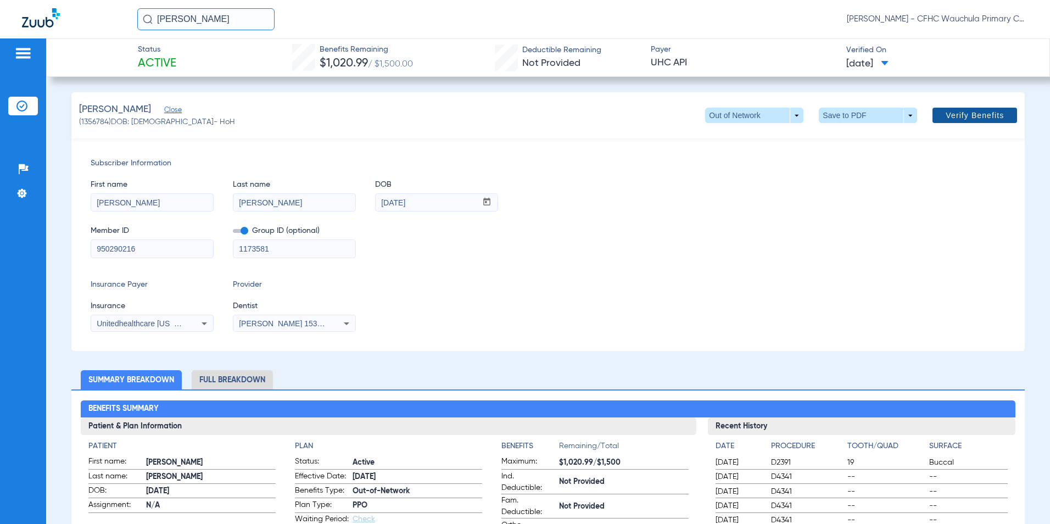
click at [945, 115] on span "Verify Benefits" at bounding box center [974, 115] width 58 height 9
drag, startPoint x: 937, startPoint y: 115, endPoint x: 938, endPoint y: 121, distance: 6.1
click at [945, 115] on span "Verify Benefits" at bounding box center [974, 115] width 58 height 9
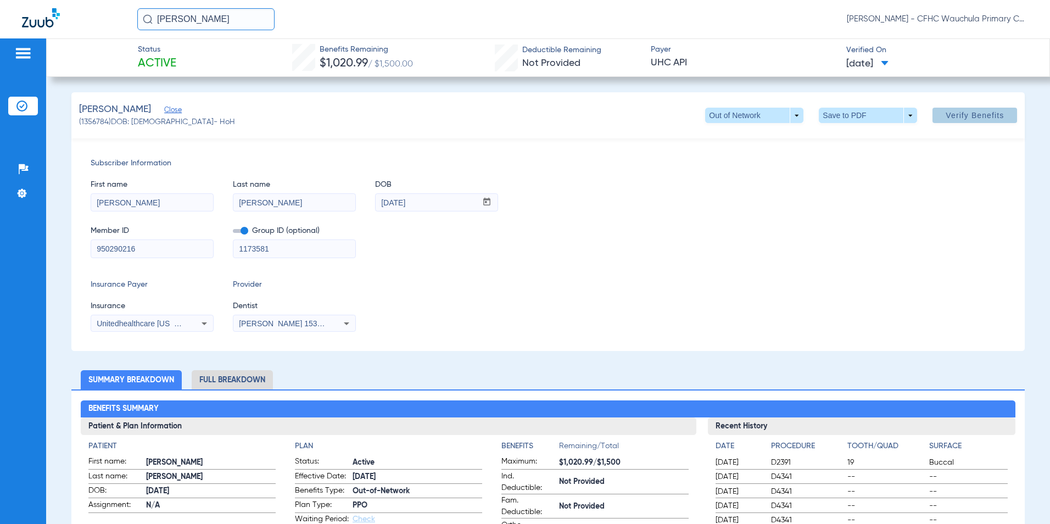
click at [935, 134] on div "[PERSON_NAME] (1356784) DOB: [DEMOGRAPHIC_DATA] - HoH Out of Network arrow_drop…" at bounding box center [548, 115] width 954 height 46
drag, startPoint x: 935, startPoint y: 135, endPoint x: 935, endPoint y: 154, distance: 18.7
click at [935, 154] on div "[PERSON_NAME] (1356784) DOB: [DEMOGRAPHIC_DATA] - HoH Out of Network arrow_drop…" at bounding box center [548, 221] width 954 height 259
drag, startPoint x: 935, startPoint y: 154, endPoint x: 658, endPoint y: 269, distance: 300.2
click at [811, 249] on div "Member ID 950290216 Group ID (optional) 1173581" at bounding box center [548, 236] width 915 height 42
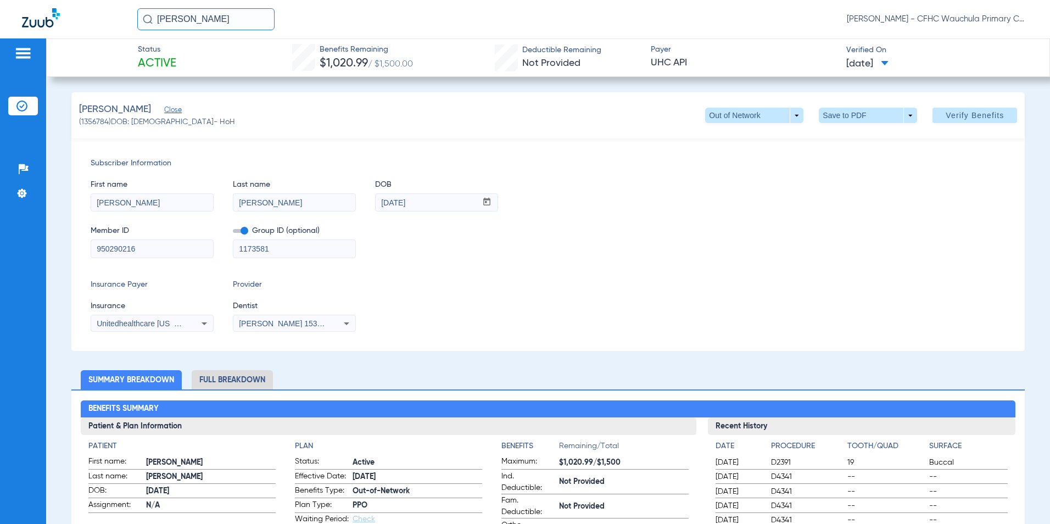
drag, startPoint x: 186, startPoint y: 203, endPoint x: 7, endPoint y: 202, distance: 179.5
click at [10, 213] on div "Patients Insurance Verification Setup Help Center Settings Status Active Benefi…" at bounding box center [525, 300] width 1050 height 524
type input "[PERSON_NAME]"
type input "[DATE]"
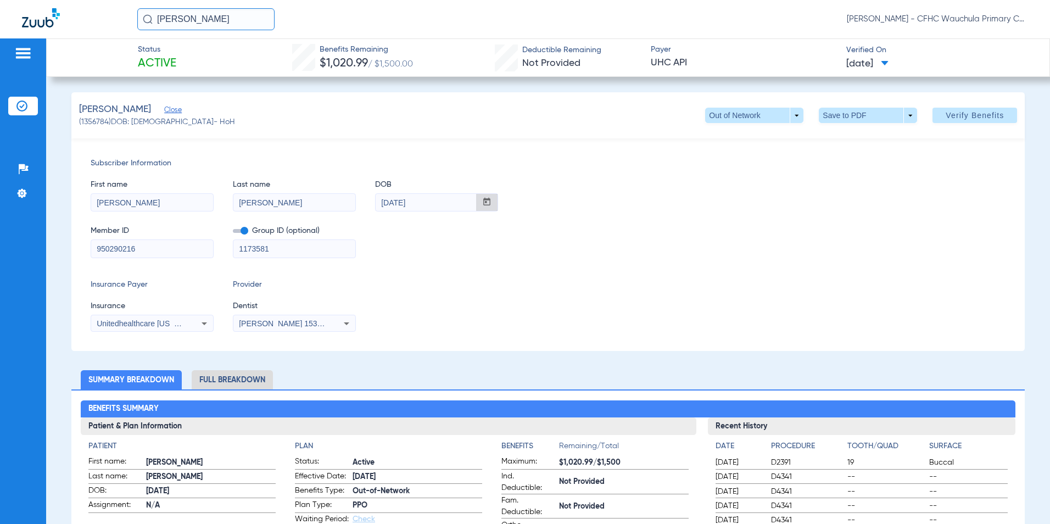
click at [511, 289] on div "Insurance Payer Insurance Unitedhealthcare [US_STATE] - (Hub) Provider Dentist …" at bounding box center [548, 305] width 915 height 53
click at [958, 113] on span "Verify Benefits" at bounding box center [974, 115] width 58 height 9
click at [934, 116] on span at bounding box center [974, 115] width 85 height 26
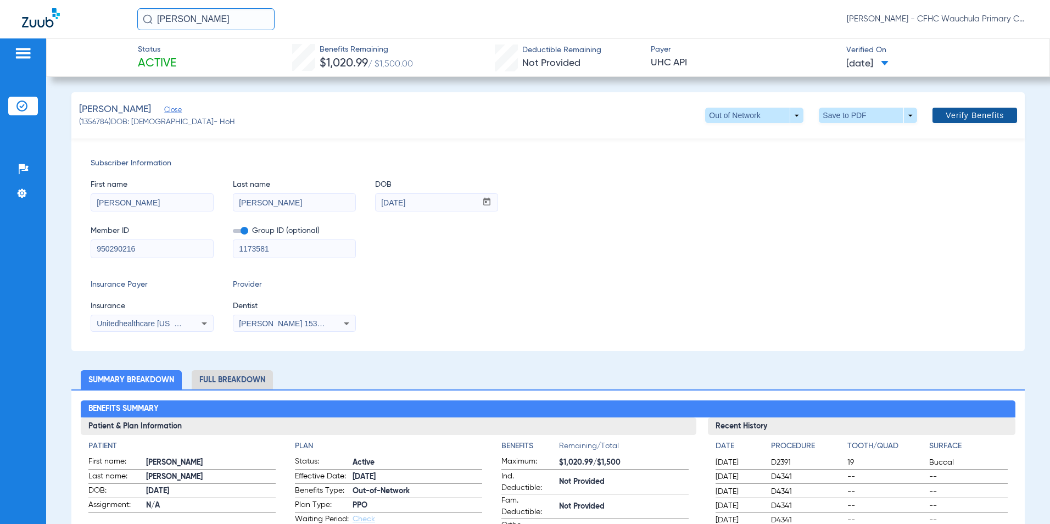
click at [934, 116] on span at bounding box center [974, 115] width 85 height 26
click at [937, 116] on button "Verify Benefits" at bounding box center [974, 115] width 85 height 15
click at [706, 255] on div "Member ID 950290216 Group ID (optional) 1173581" at bounding box center [548, 236] width 915 height 42
click at [174, 111] on span "Close" at bounding box center [169, 111] width 10 height 10
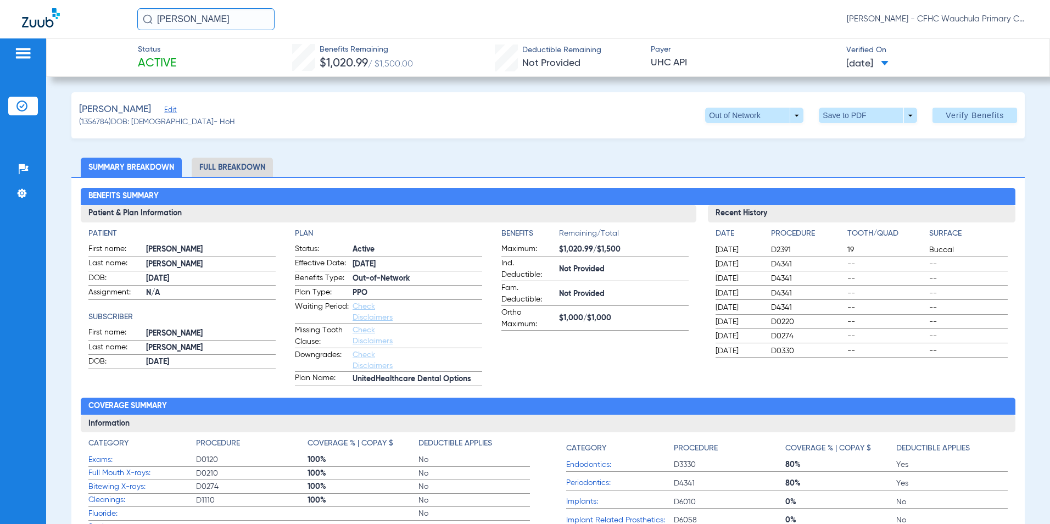
click at [9, 99] on li "Insurance Verification" at bounding box center [23, 106] width 30 height 19
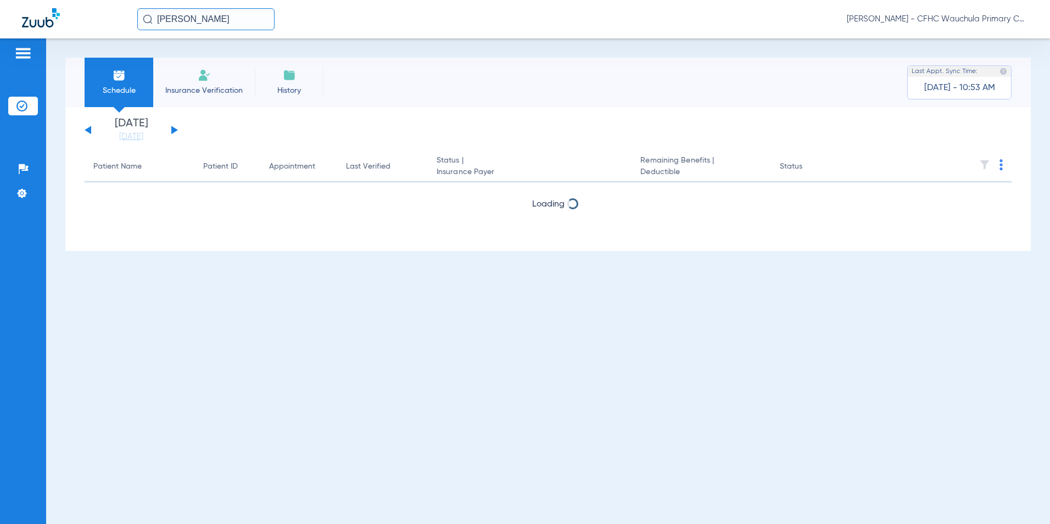
click at [173, 128] on button at bounding box center [174, 130] width 7 height 8
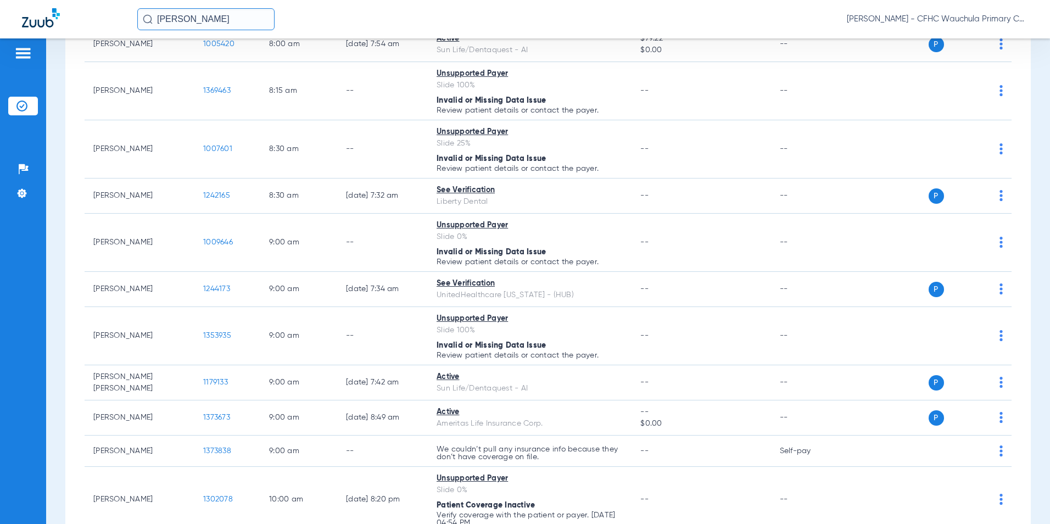
scroll to position [494, 0]
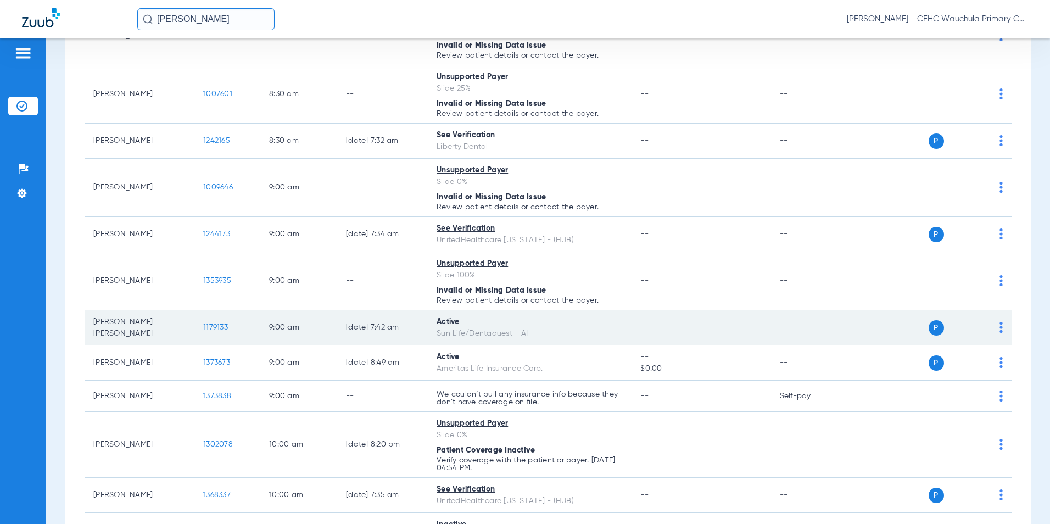
click at [210, 323] on span "1179133" at bounding box center [215, 327] width 25 height 8
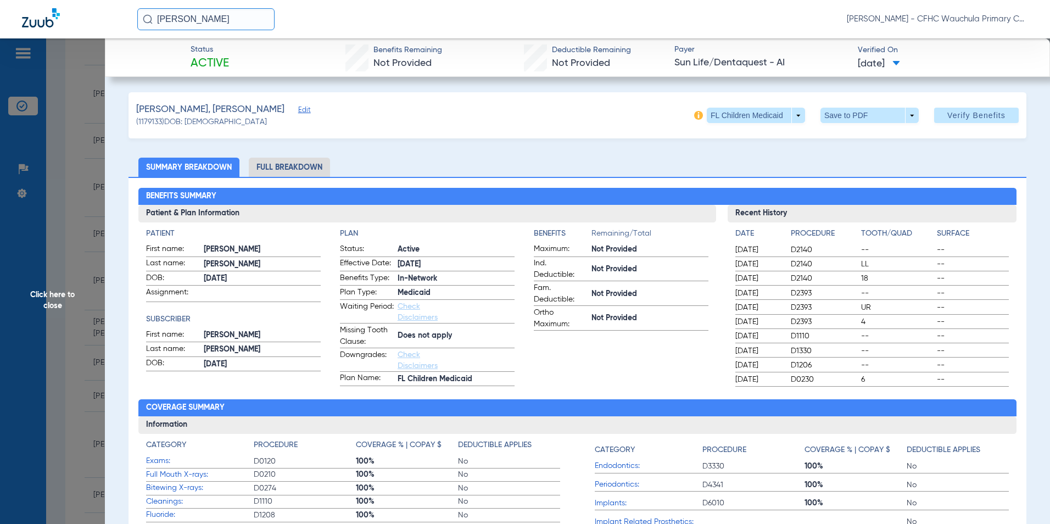
click at [281, 166] on li "Full Breakdown" at bounding box center [289, 167] width 81 height 19
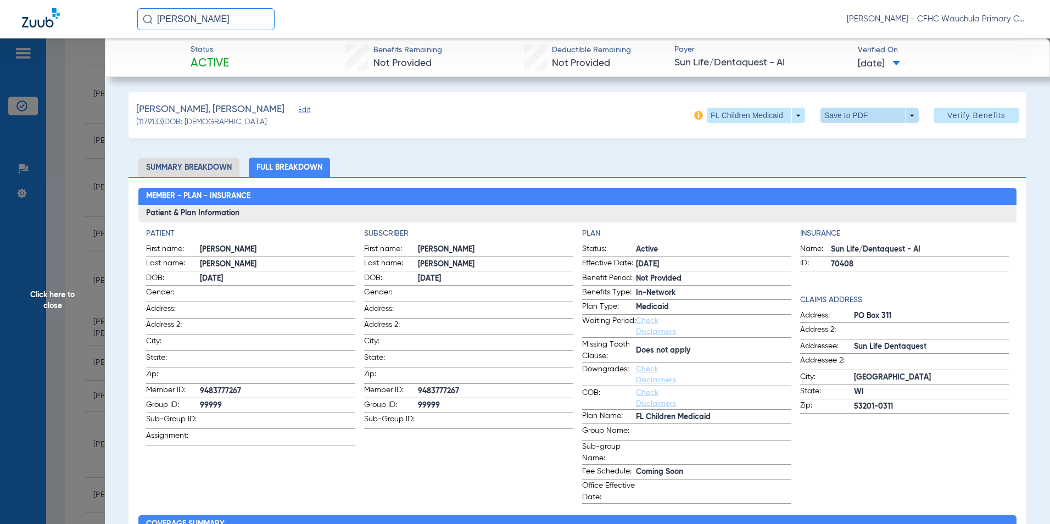
click at [867, 116] on span at bounding box center [869, 115] width 26 height 26
click at [842, 139] on button "insert_drive_file Save to PDF" at bounding box center [853, 137] width 83 height 22
click at [47, 298] on span "Click here to close" at bounding box center [52, 300] width 105 height 524
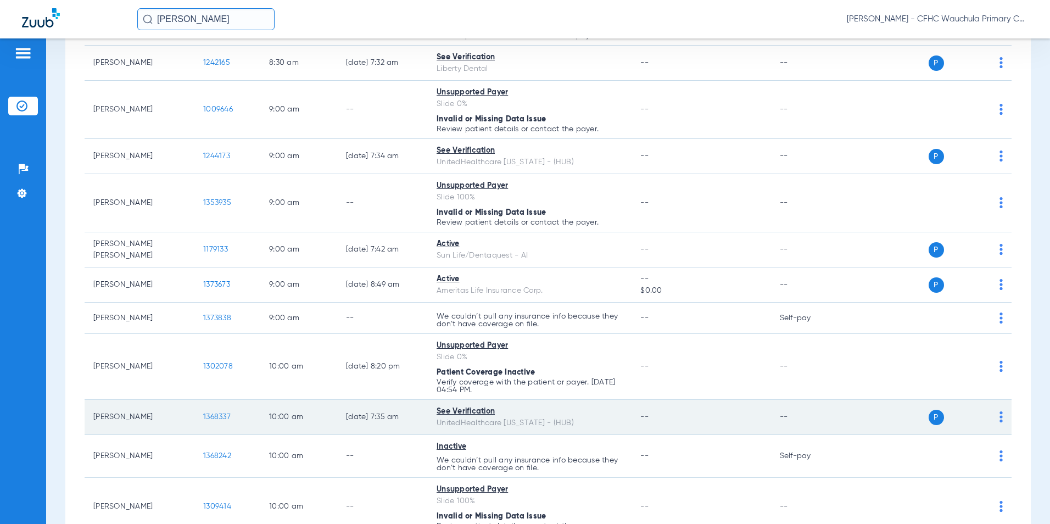
scroll to position [604, 0]
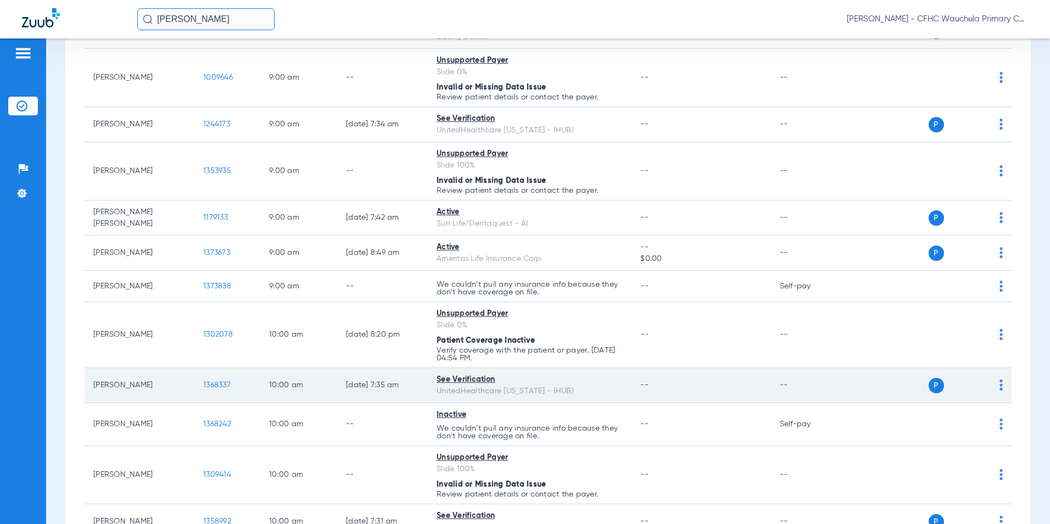
click at [221, 379] on td "1368337" at bounding box center [227, 385] width 66 height 35
click at [217, 384] on span "1368337" at bounding box center [216, 385] width 27 height 8
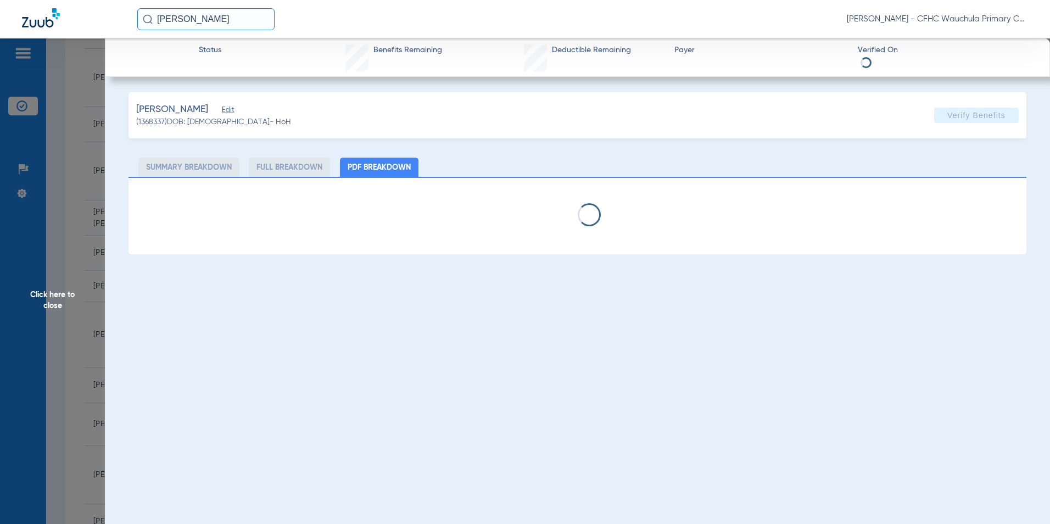
select select "page-width"
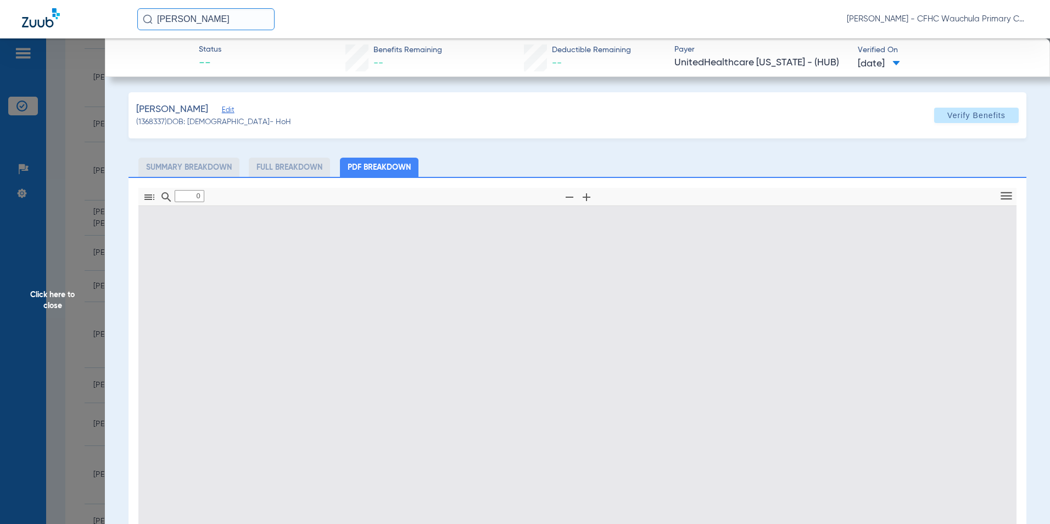
type input "1"
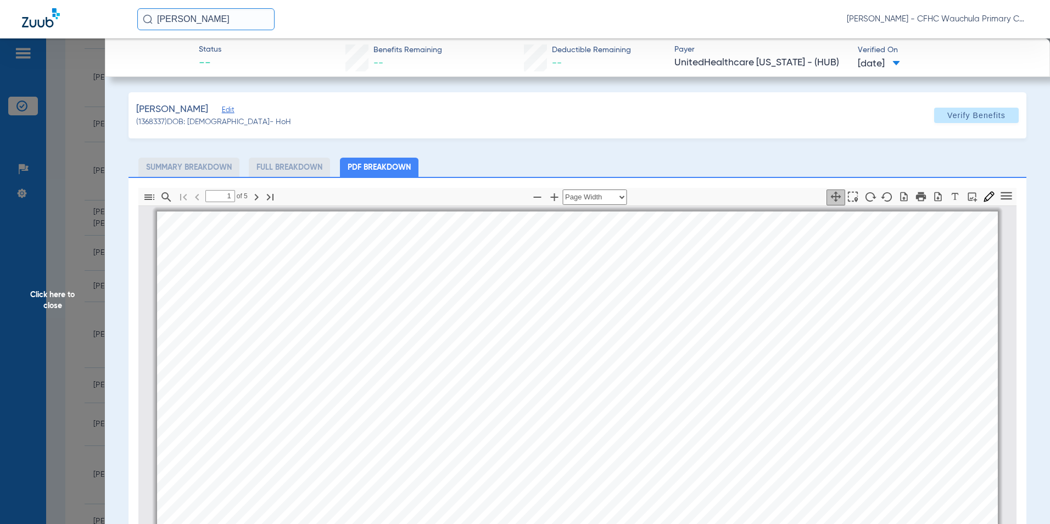
scroll to position [5, 0]
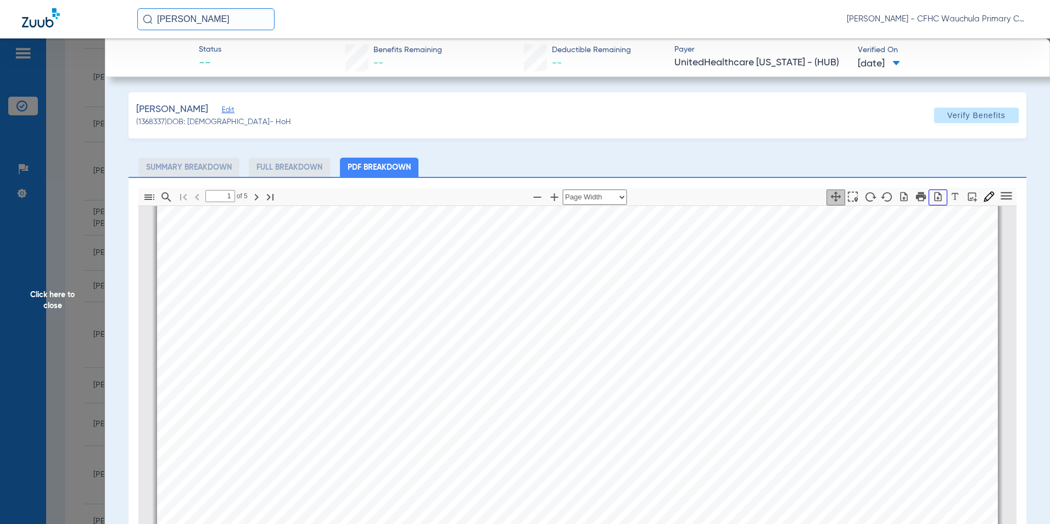
click at [934, 198] on icon "button" at bounding box center [937, 196] width 7 height 9
click at [57, 295] on span "Click here to close" at bounding box center [52, 300] width 105 height 524
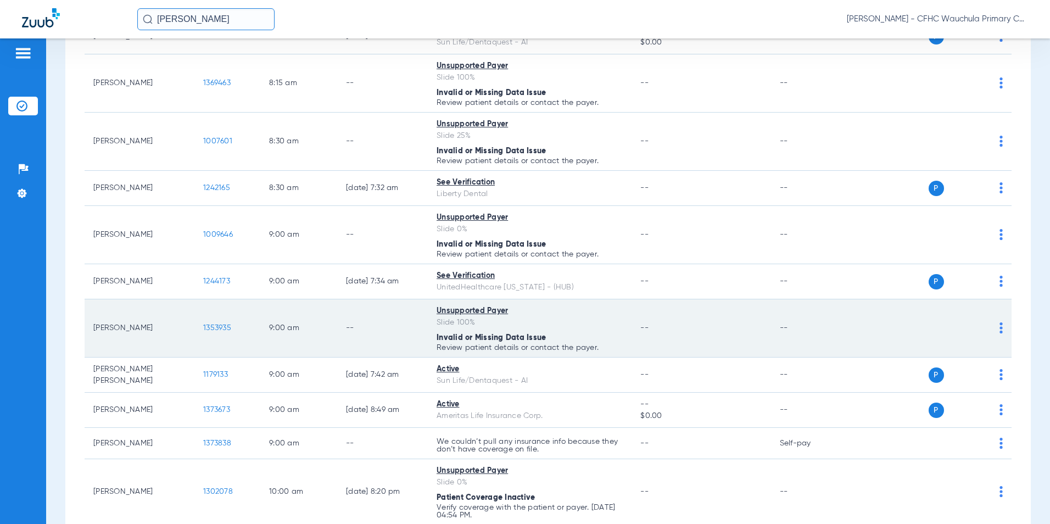
scroll to position [165, 0]
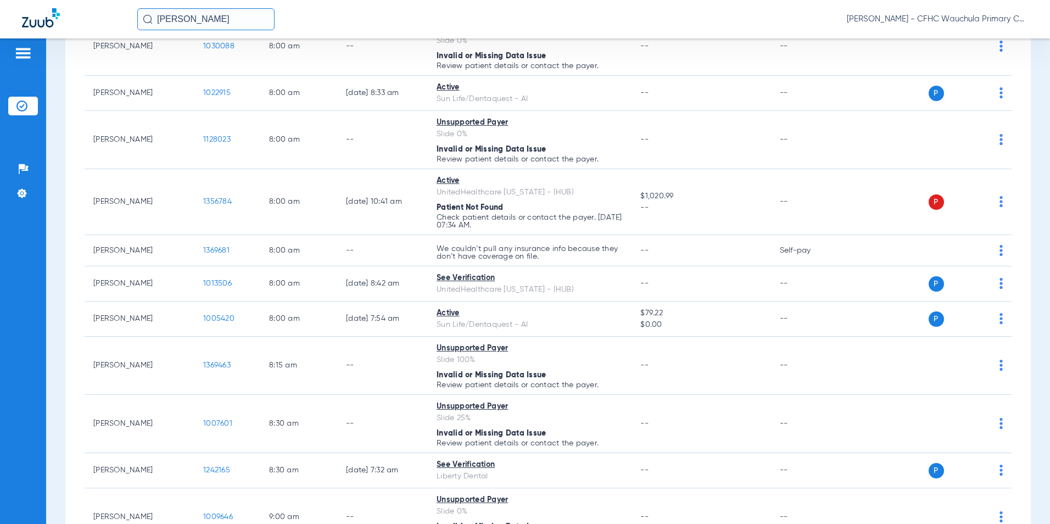
drag, startPoint x: 262, startPoint y: 13, endPoint x: 93, endPoint y: 13, distance: 169.1
click at [93, 13] on div "[PERSON_NAME] GUAJAR [PERSON_NAME] - CFHC Wauchula Primary Care Dental" at bounding box center [525, 19] width 1050 height 38
drag, startPoint x: 238, startPoint y: 22, endPoint x: 103, endPoint y: 10, distance: 135.5
click at [107, 20] on div "[PERSON_NAME] [PERSON_NAME] - CFHC Wauchula Primary Care Dental" at bounding box center [525, 19] width 1050 height 38
type input "[PERSON_NAME]"
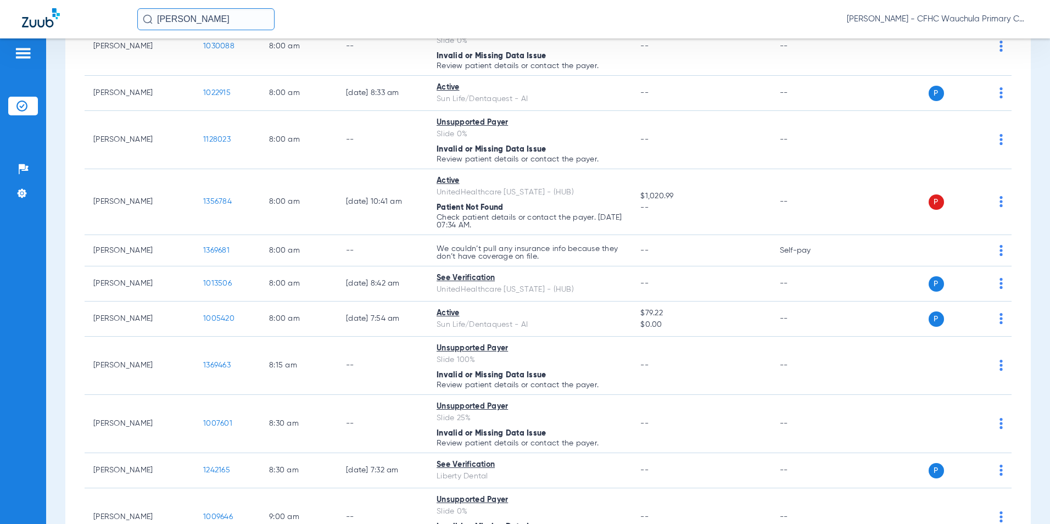
click at [25, 114] on li "Insurance Verification" at bounding box center [23, 106] width 30 height 19
click at [21, 103] on img at bounding box center [21, 105] width 11 height 11
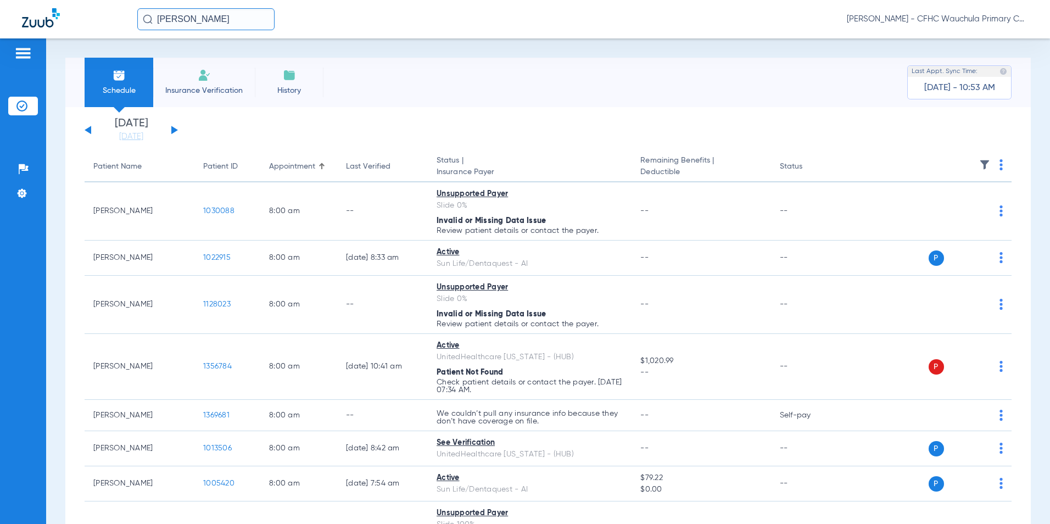
click at [18, 103] on img at bounding box center [21, 105] width 11 height 11
click at [87, 129] on button at bounding box center [88, 130] width 7 height 8
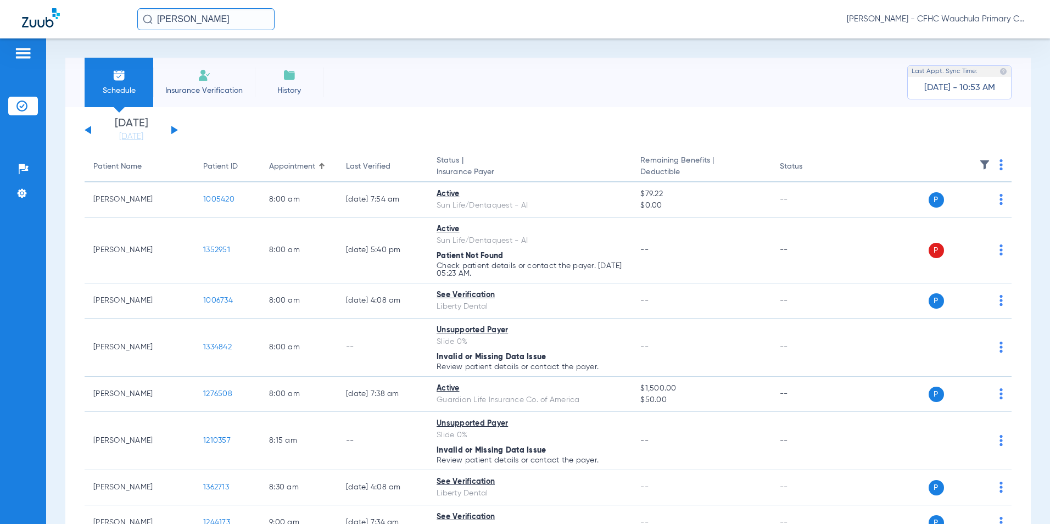
click at [223, 87] on span "Insurance Verification" at bounding box center [203, 90] width 85 height 11
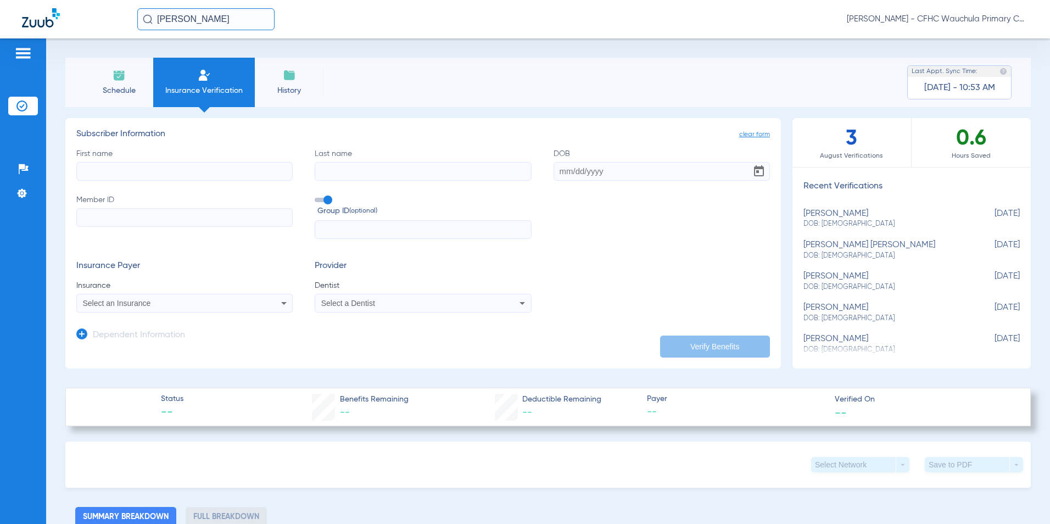
drag, startPoint x: 190, startPoint y: 176, endPoint x: 258, endPoint y: 173, distance: 68.1
click at [197, 176] on input "First name" at bounding box center [184, 171] width 216 height 19
type input "[PERSON_NAME]"
type input "[DATE]"
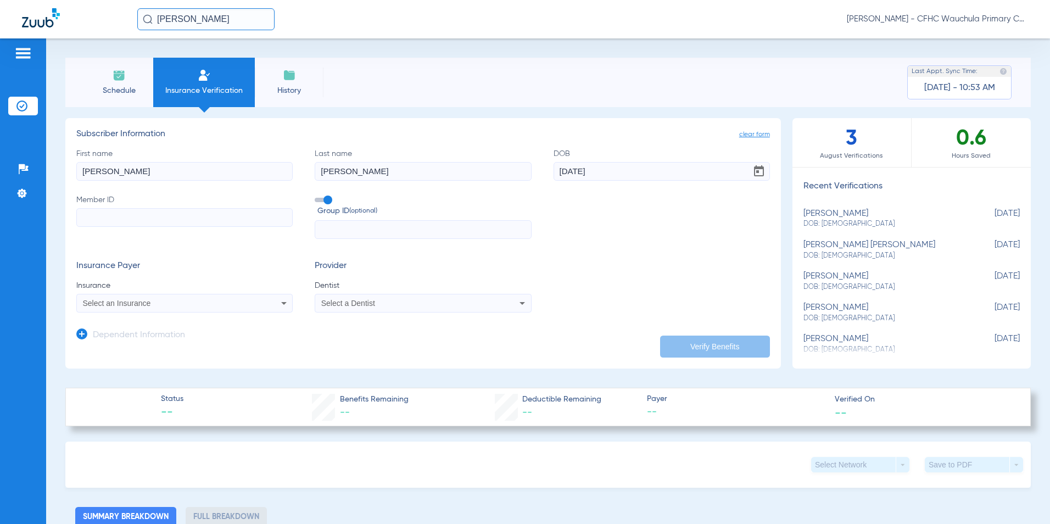
drag, startPoint x: 156, startPoint y: 216, endPoint x: 171, endPoint y: 214, distance: 15.0
click at [156, 216] on input "Member ID" at bounding box center [184, 217] width 216 height 19
type input "H75059810"
click at [182, 302] on div "Select an Insurance" at bounding box center [164, 303] width 163 height 8
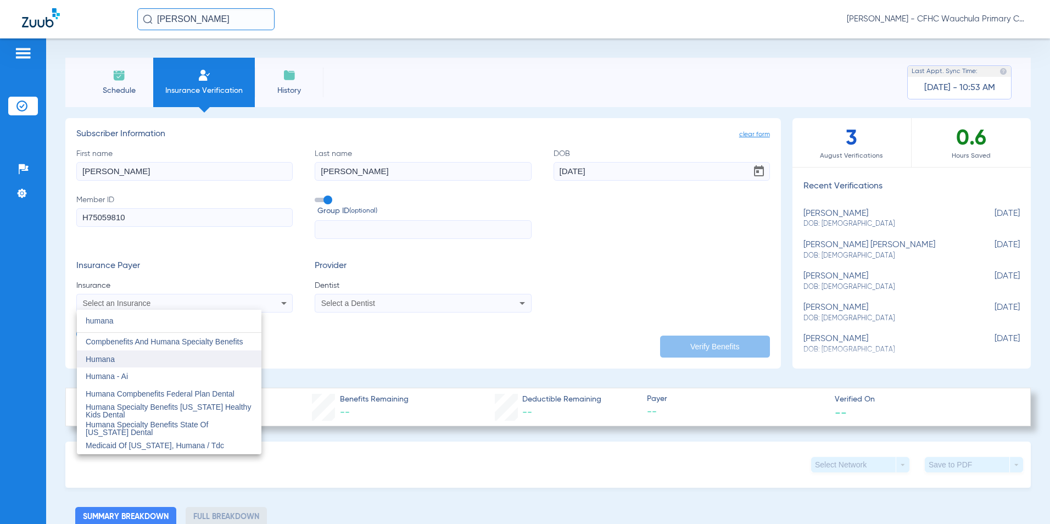
type input "humana"
click at [159, 356] on mat-option "Humana" at bounding box center [169, 359] width 184 height 18
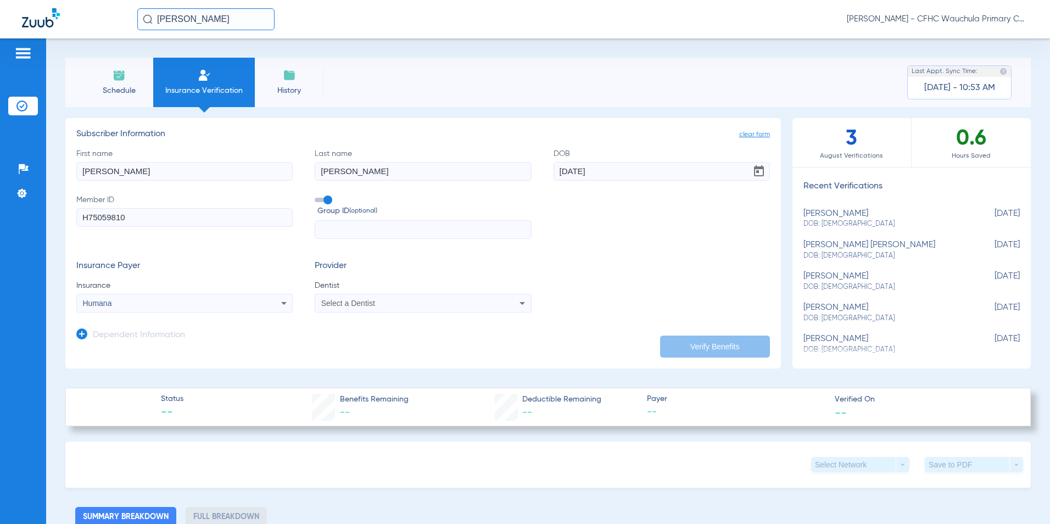
drag, startPoint x: 369, startPoint y: 328, endPoint x: 393, endPoint y: 317, distance: 26.5
click at [372, 328] on app-dependent-form "Dependent Information" at bounding box center [422, 330] width 693 height 37
click at [387, 305] on div "Select a Dentist" at bounding box center [402, 303] width 163 height 8
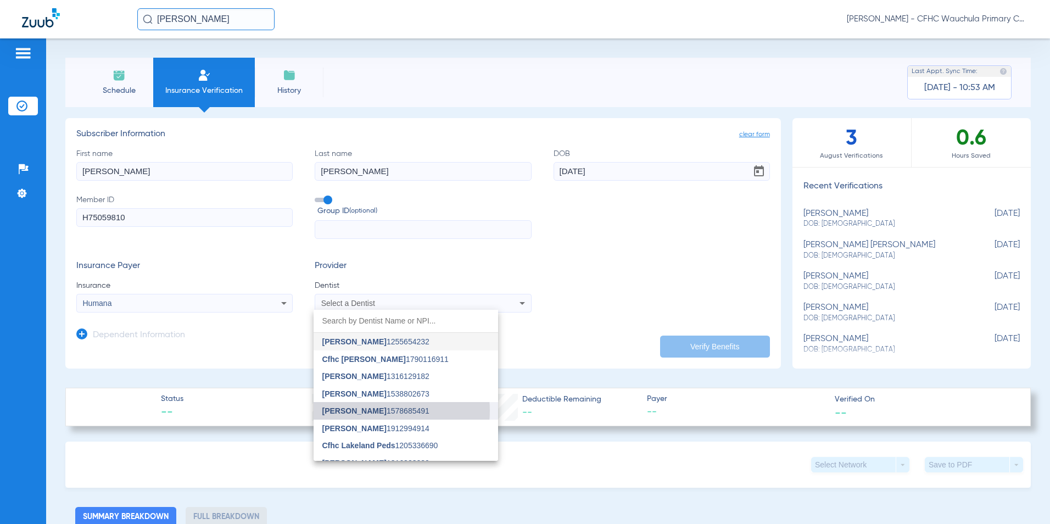
click at [379, 411] on span "[PERSON_NAME]" at bounding box center [354, 410] width 64 height 9
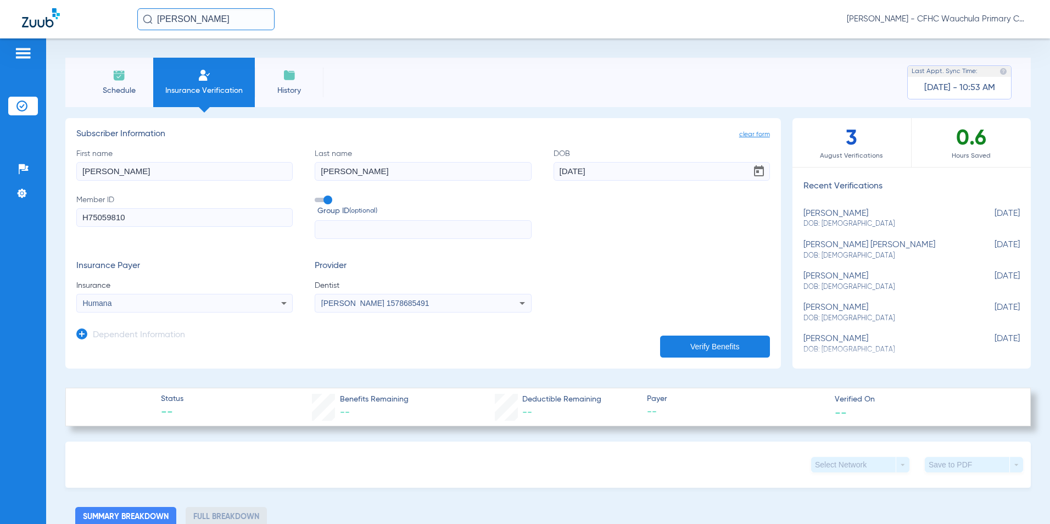
drag, startPoint x: 569, startPoint y: 305, endPoint x: 575, endPoint y: 304, distance: 6.3
click at [572, 305] on div "Insurance Payer Insurance Humana Provider Dentist [PERSON_NAME] 1578685491" at bounding box center [422, 287] width 693 height 52
click at [697, 344] on button "Verify Benefits" at bounding box center [715, 346] width 110 height 22
type input "[PERSON_NAME]"
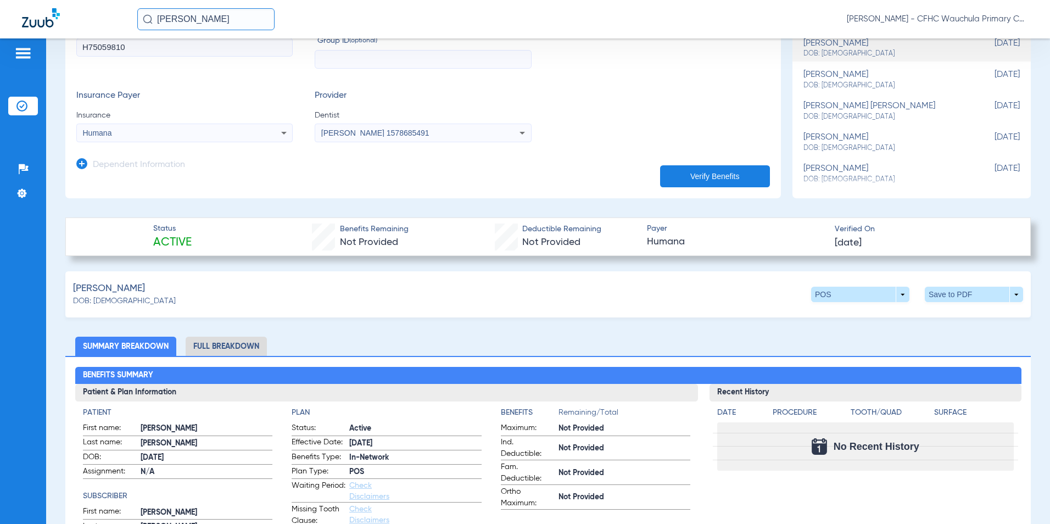
scroll to position [177, 0]
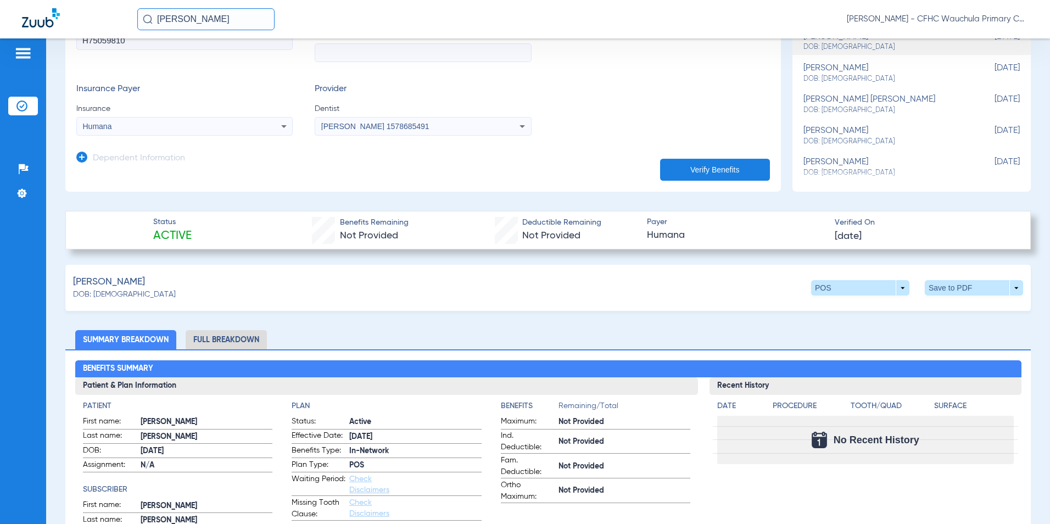
click at [224, 330] on li "Full Breakdown" at bounding box center [226, 339] width 81 height 19
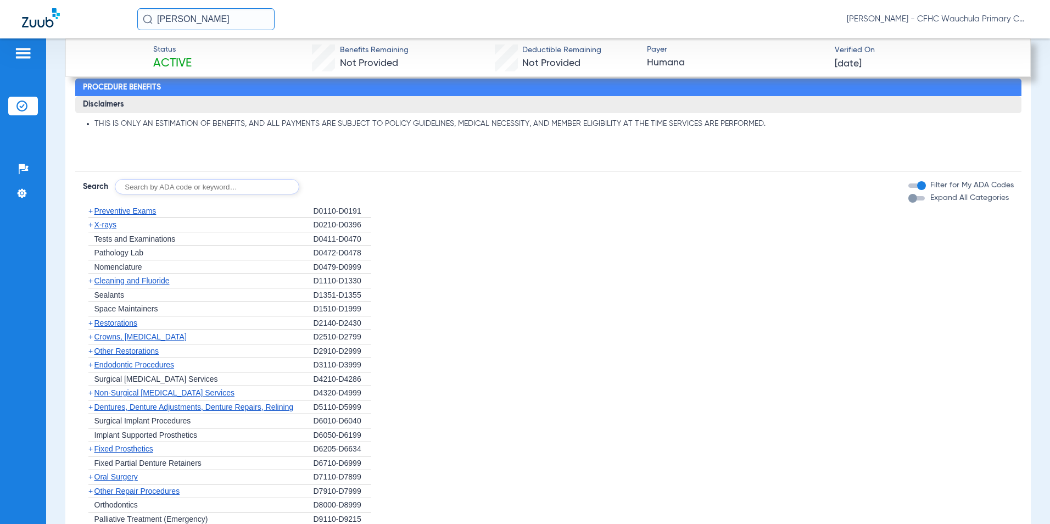
scroll to position [1153, 0]
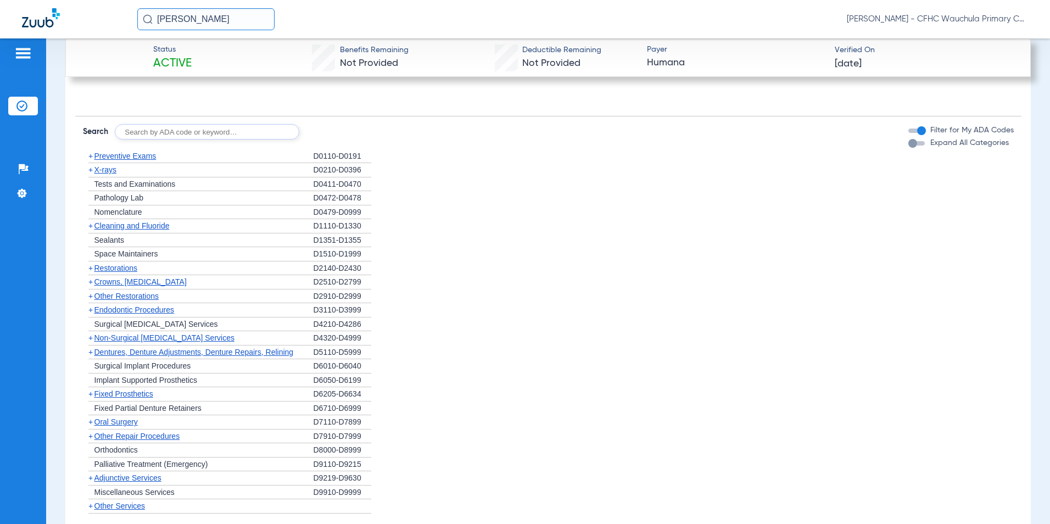
click at [99, 223] on span "Cleaning and Fluoride" at bounding box center [131, 225] width 75 height 9
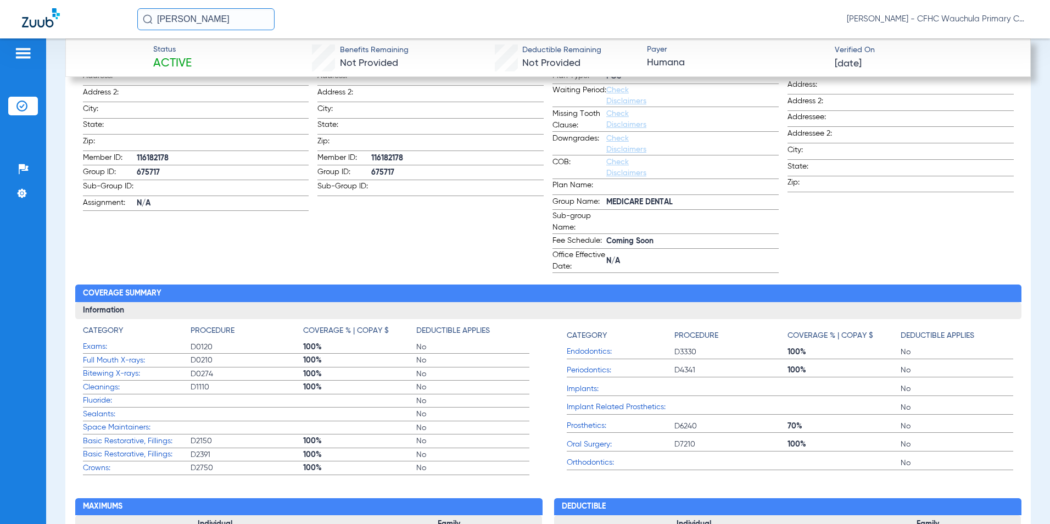
scroll to position [631, 0]
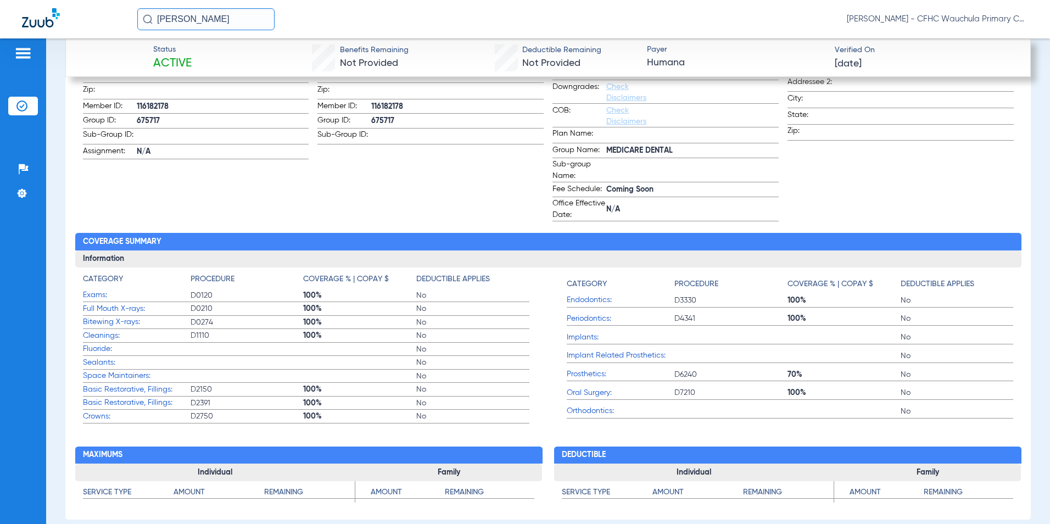
click at [467, 193] on app-subscriber-information "Subscriber First name: [PERSON_NAME] name: [PERSON_NAME]: [DEMOGRAPHIC_DATA] Ge…" at bounding box center [430, 84] width 226 height 276
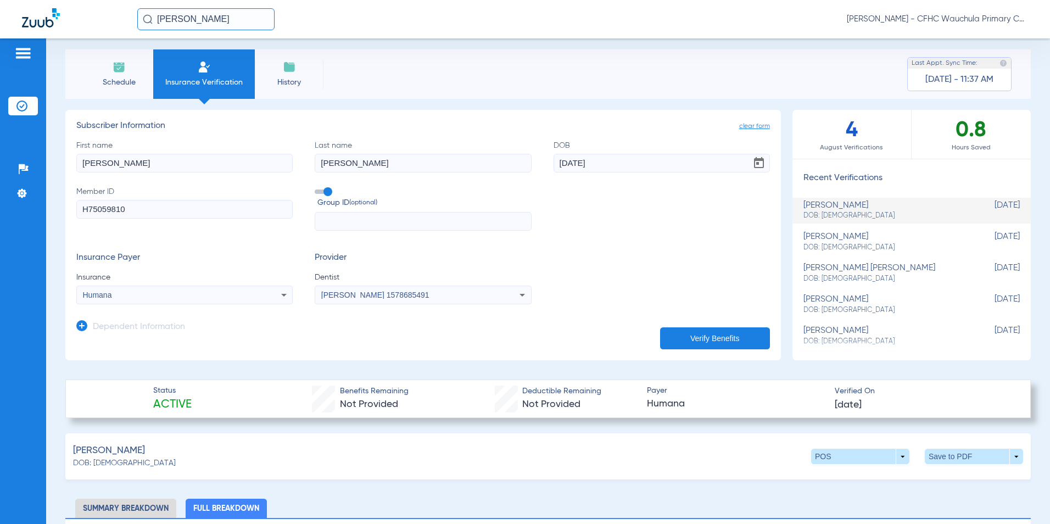
scroll to position [0, 0]
